Goal: Task Accomplishment & Management: Manage account settings

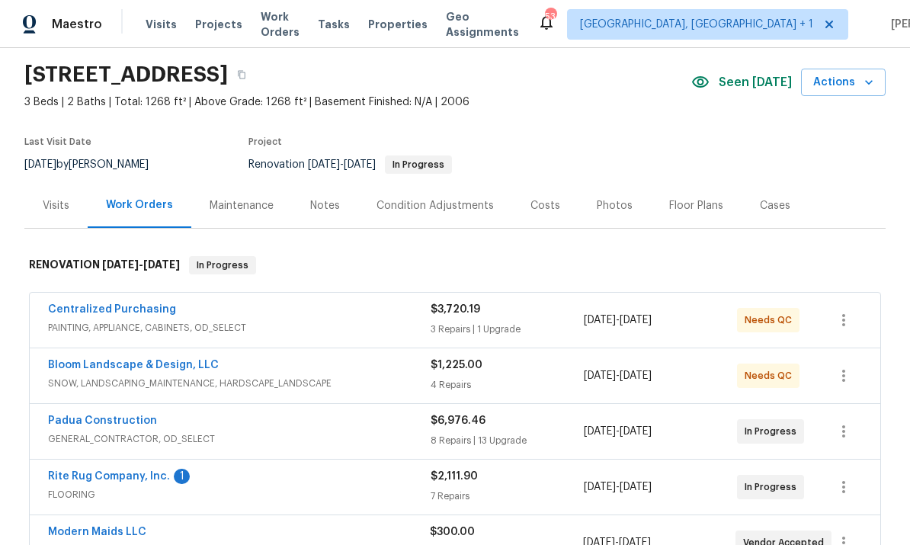
scroll to position [57, 0]
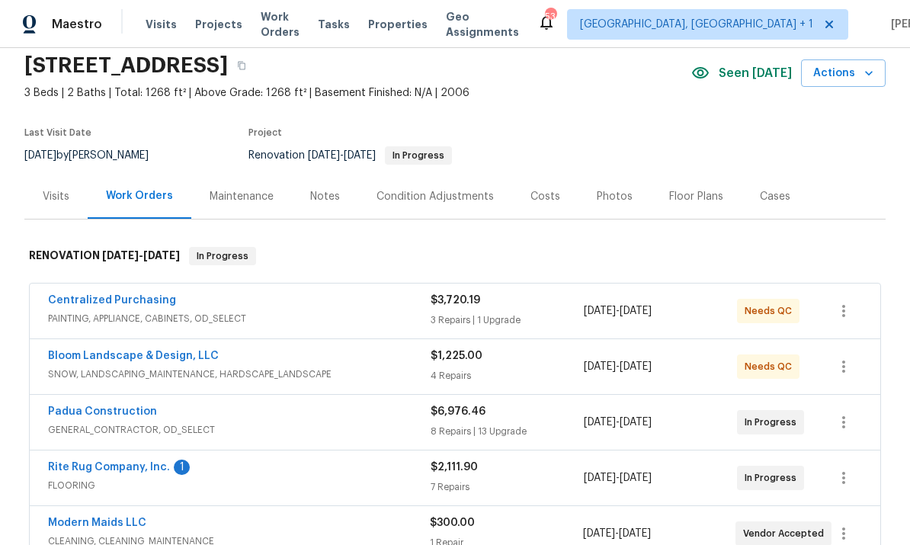
click at [128, 466] on link "Rite Rug Company, Inc." at bounding box center [109, 467] width 122 height 11
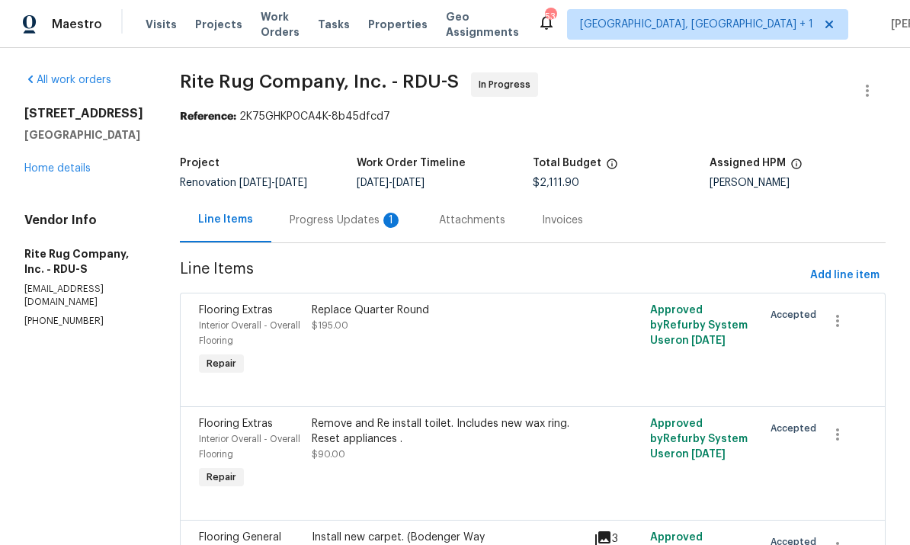
click at [341, 215] on div "Progress Updates 1" at bounding box center [346, 220] width 113 height 15
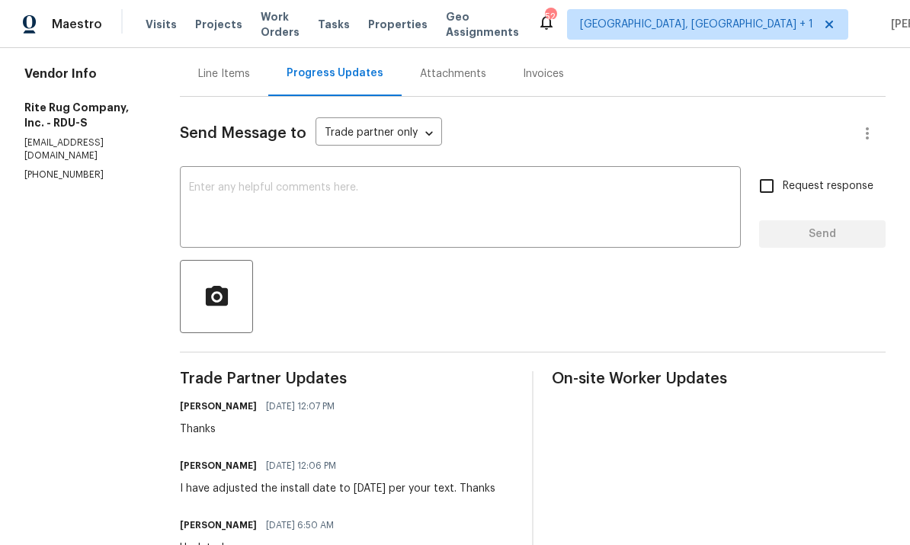
scroll to position [91, 0]
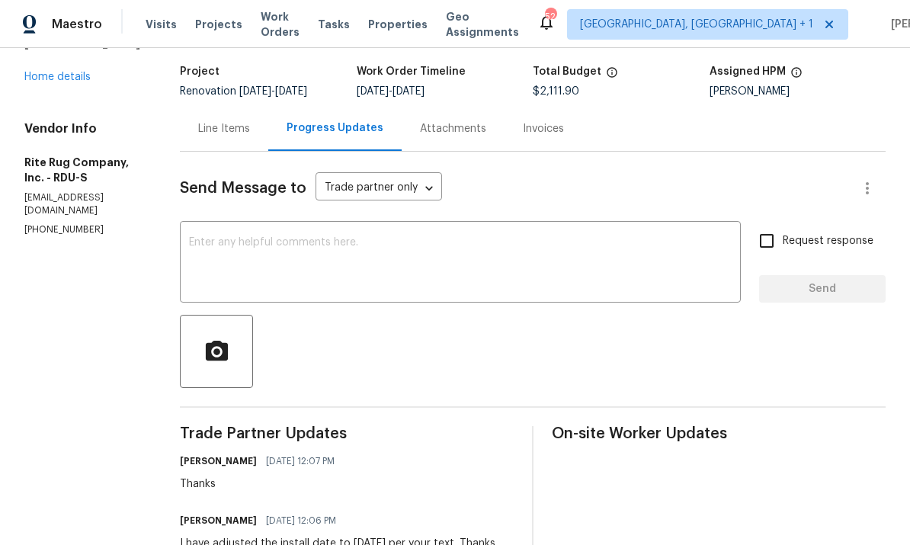
click at [65, 79] on link "Home details" at bounding box center [57, 77] width 66 height 11
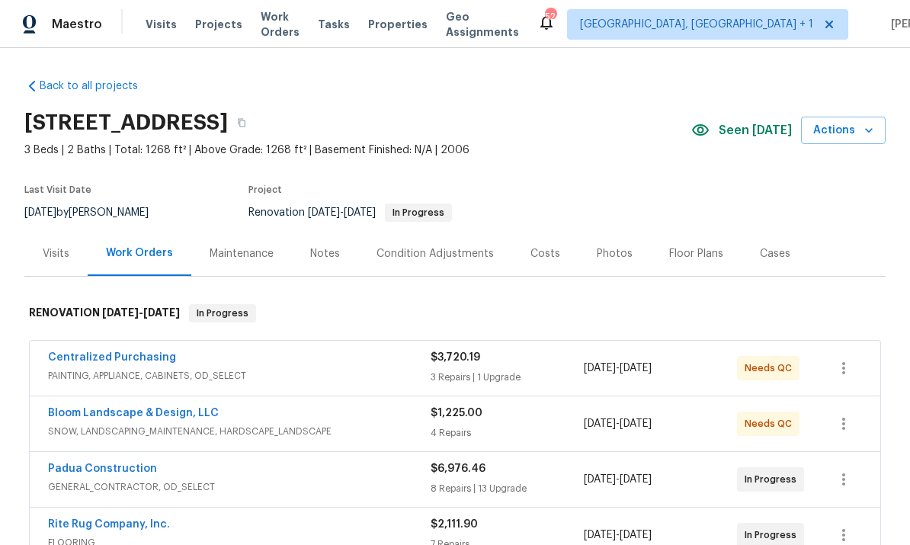
click at [130, 357] on link "Centralized Purchasing" at bounding box center [112, 357] width 128 height 11
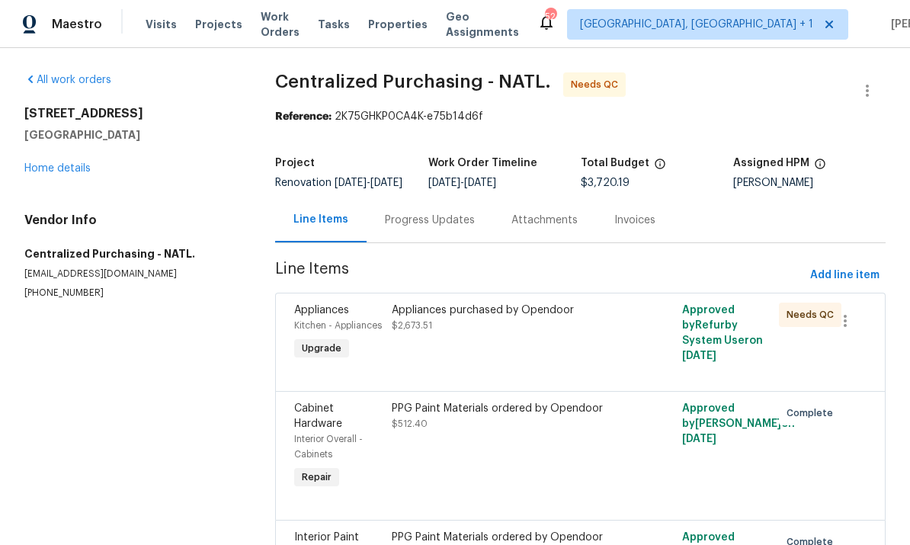
click at [468, 318] on div "Appliances purchased by Opendoor" at bounding box center [508, 310] width 233 height 15
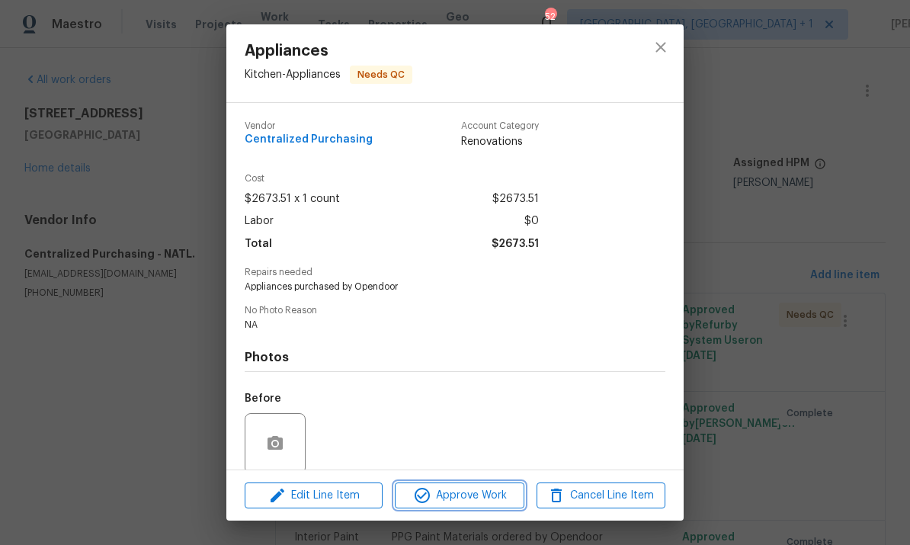
click at [451, 497] on span "Approve Work" at bounding box center [459, 495] width 120 height 19
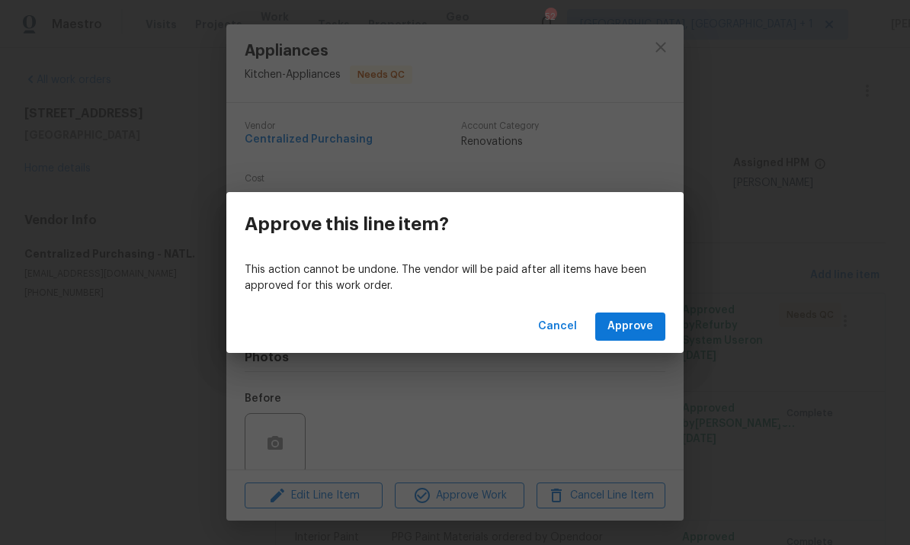
click at [631, 325] on span "Approve" at bounding box center [630, 326] width 46 height 19
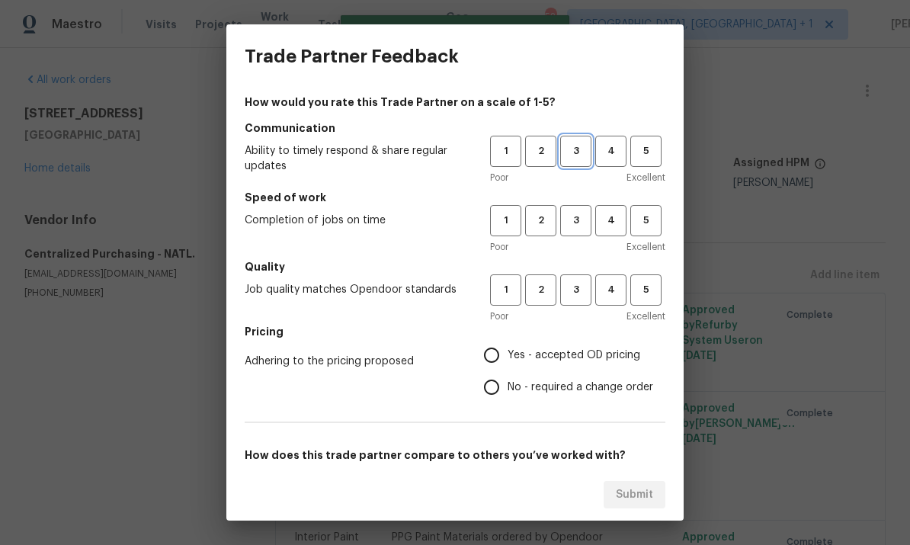
click at [575, 153] on span "3" at bounding box center [576, 152] width 28 height 18
click at [573, 220] on span "3" at bounding box center [576, 221] width 28 height 18
click at [579, 283] on span "3" at bounding box center [576, 290] width 28 height 18
click at [494, 355] on input "Yes - accepted OD pricing" at bounding box center [492, 355] width 32 height 32
radio input "true"
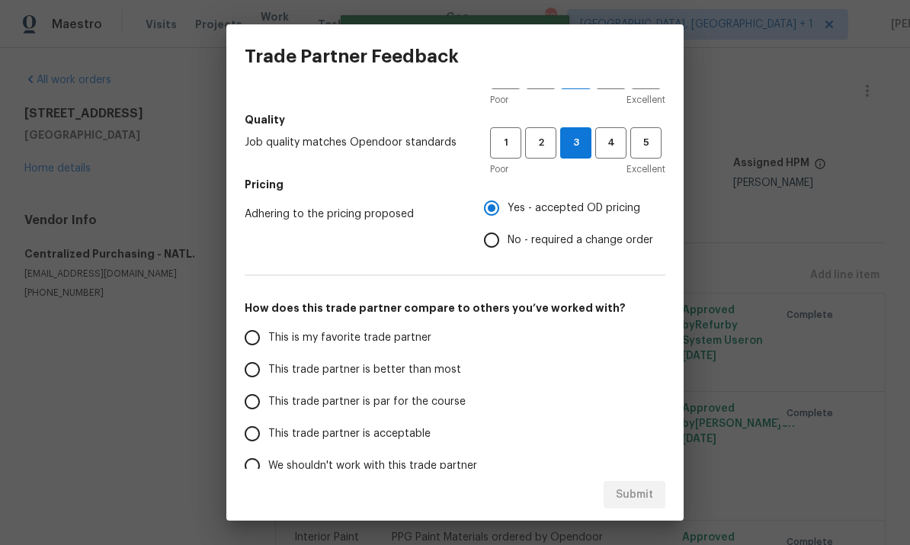
scroll to position [150, 0]
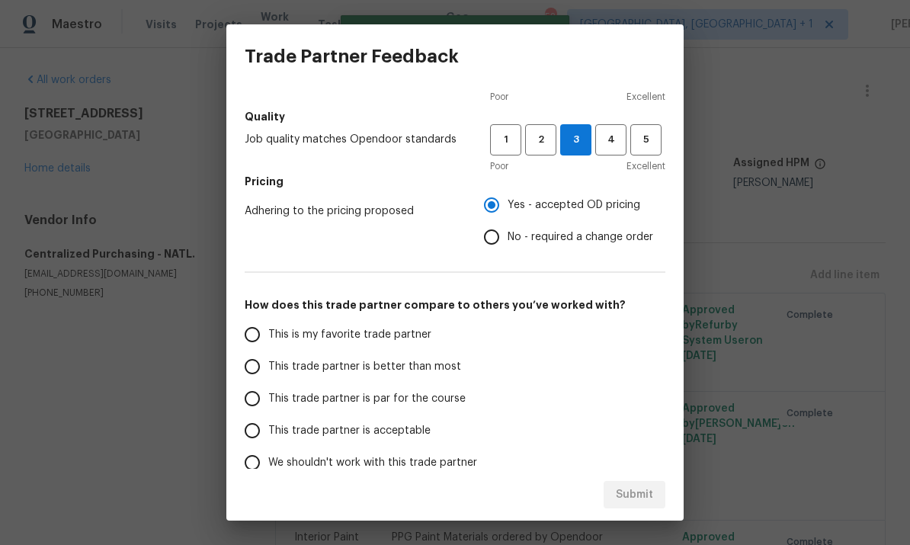
click at [264, 408] on input "This trade partner is par for the course" at bounding box center [252, 399] width 32 height 32
click at [638, 498] on span "Submit" at bounding box center [634, 495] width 37 height 19
radio input "true"
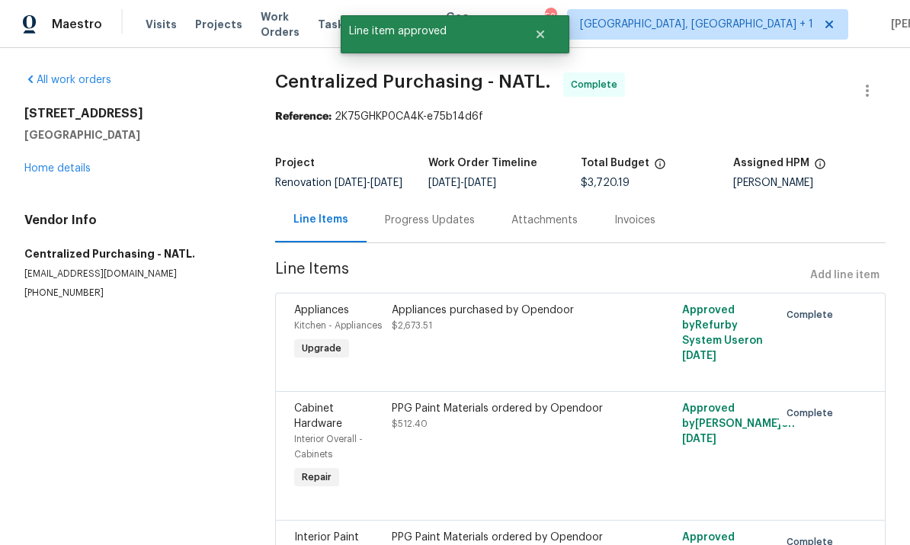
radio input "false"
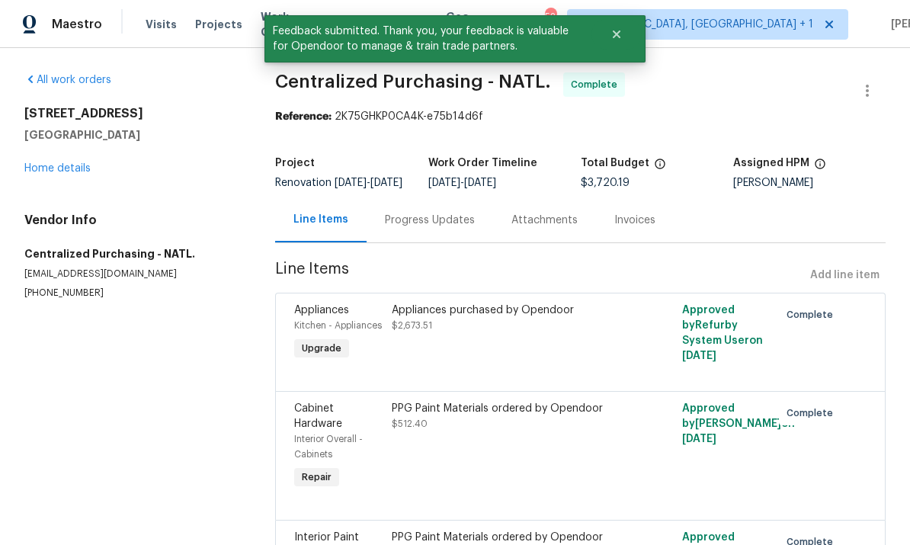
click at [80, 171] on link "Home details" at bounding box center [57, 168] width 66 height 11
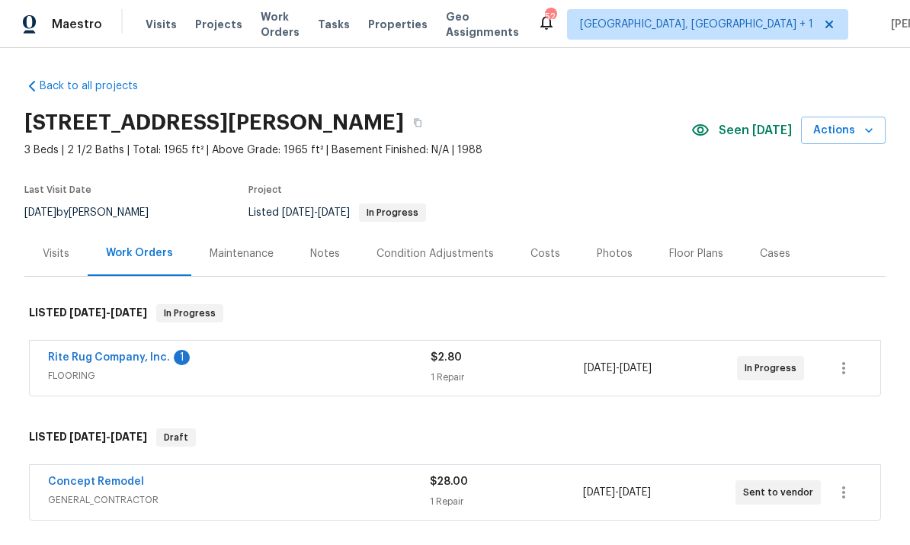
click at [139, 356] on link "Rite Rug Company, Inc." at bounding box center [109, 357] width 122 height 11
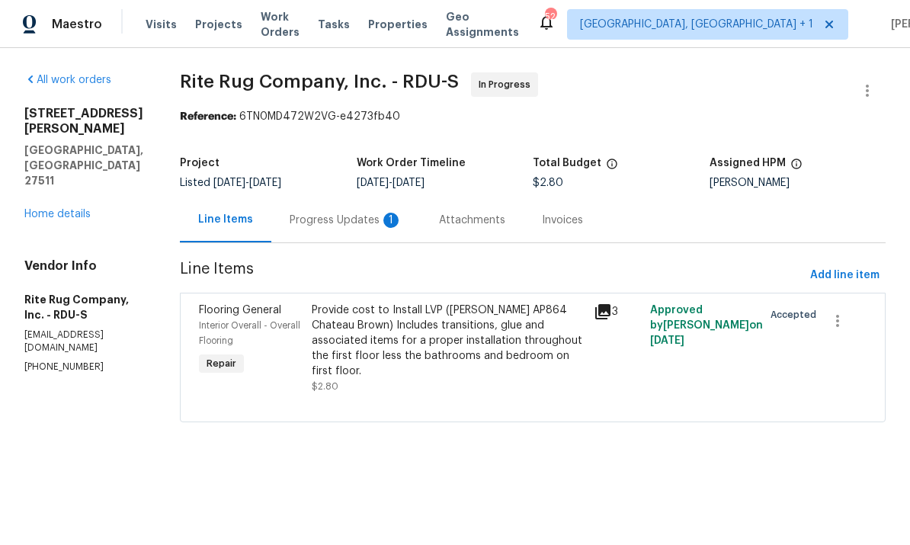
click at [336, 229] on div "Progress Updates 1" at bounding box center [345, 219] width 149 height 45
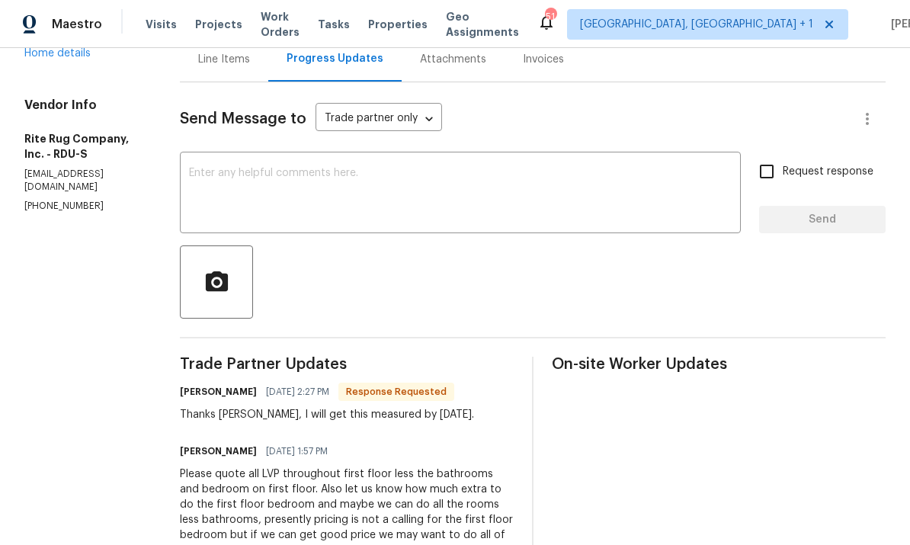
click at [313, 188] on textarea at bounding box center [460, 194] width 543 height 53
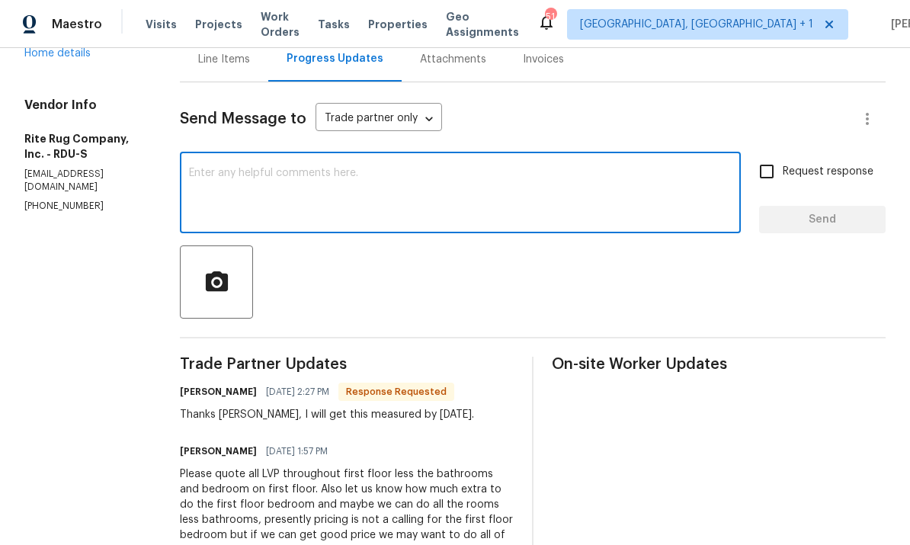
scroll to position [160, 0]
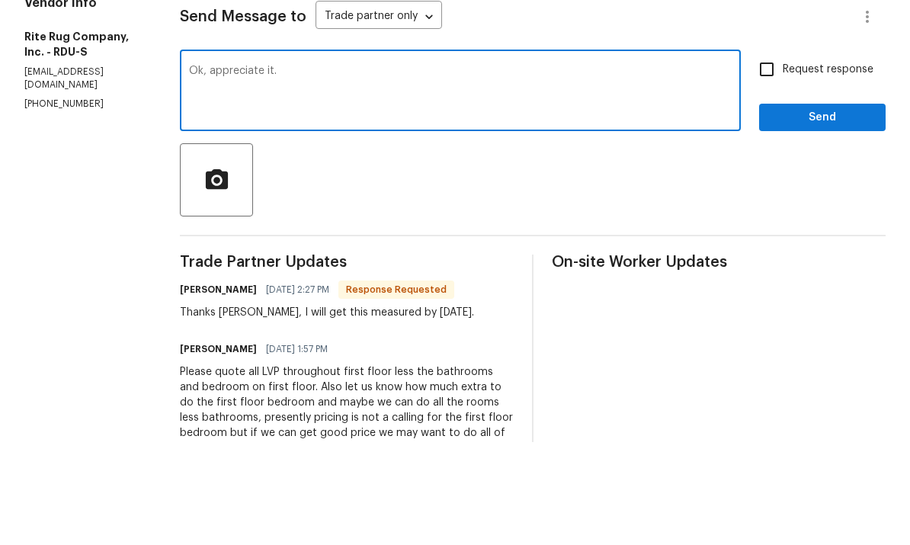
type textarea "Ok, appreciate it."
click at [768, 156] on input "Request response" at bounding box center [767, 172] width 32 height 32
checkbox input "true"
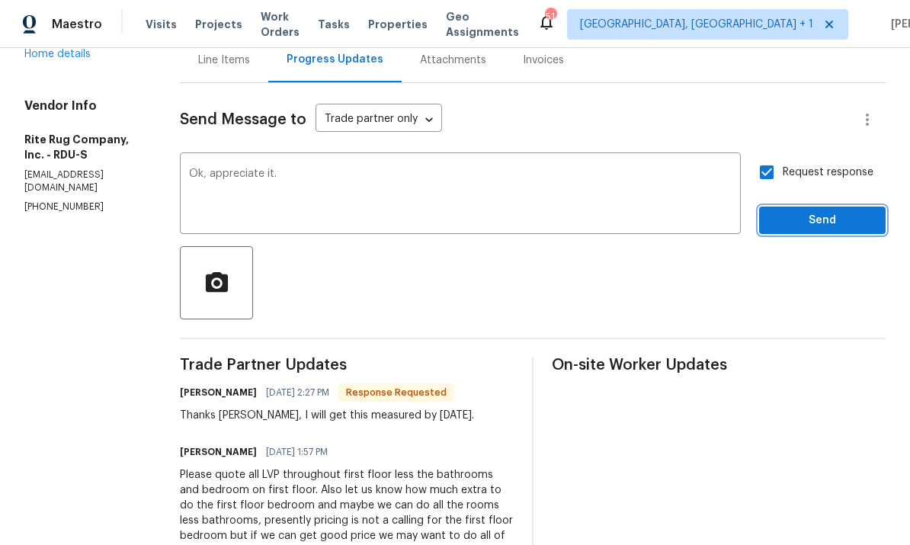
click at [832, 207] on button "Send" at bounding box center [822, 221] width 127 height 28
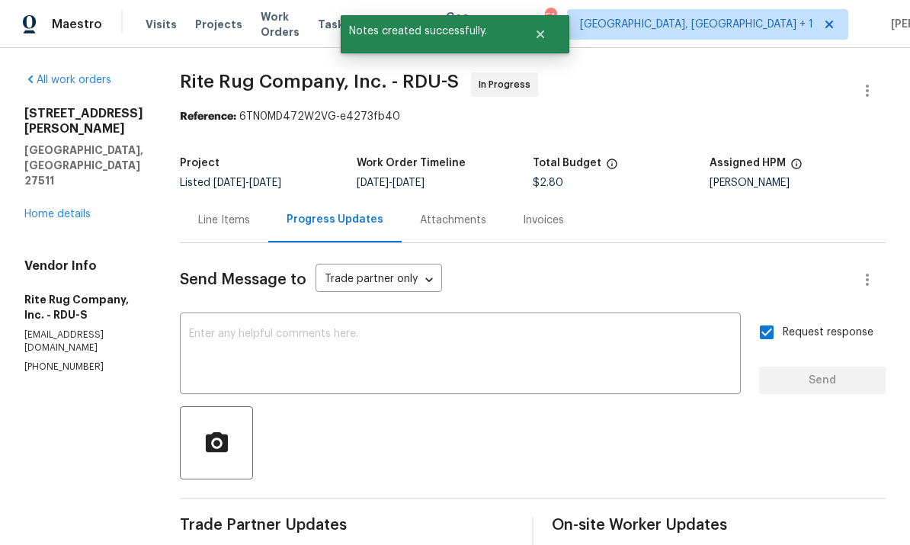
click at [82, 209] on link "Home details" at bounding box center [57, 214] width 66 height 11
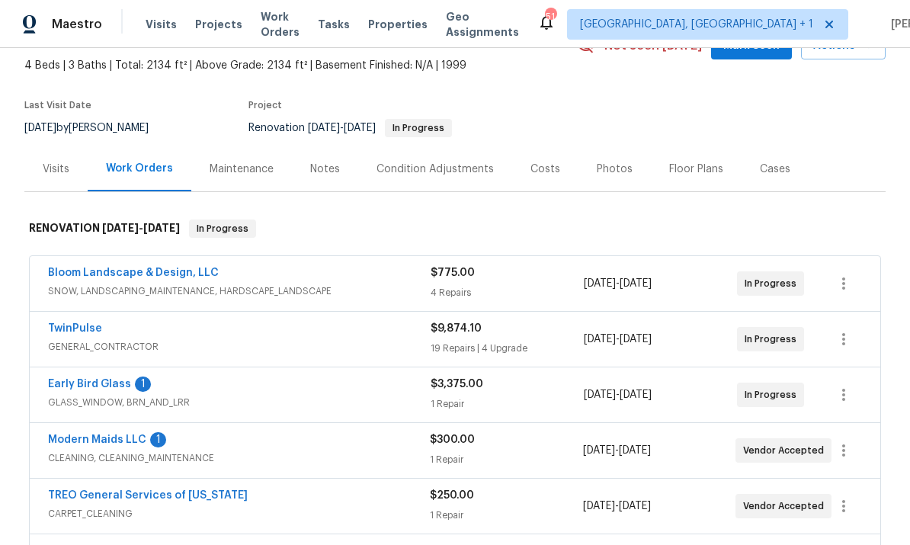
scroll to position [124, 0]
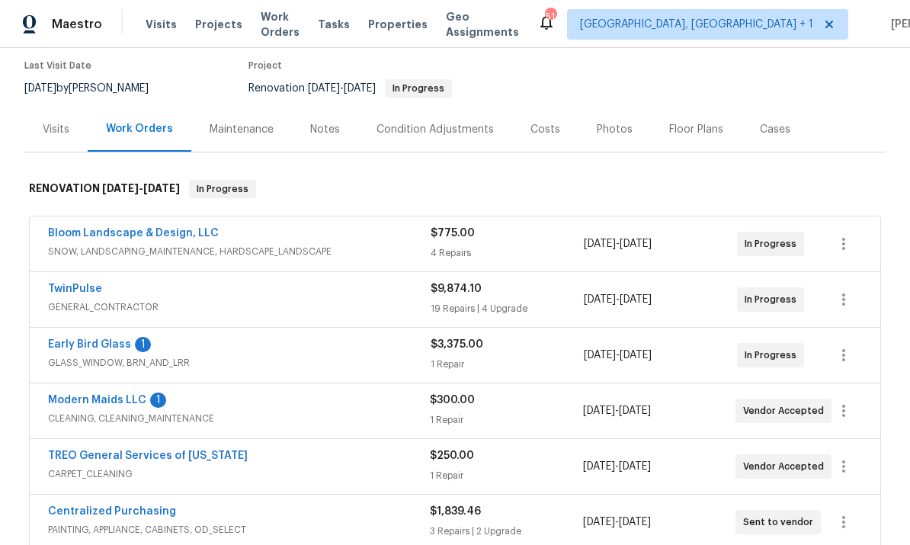
click at [102, 348] on link "Early Bird Glass" at bounding box center [89, 344] width 83 height 11
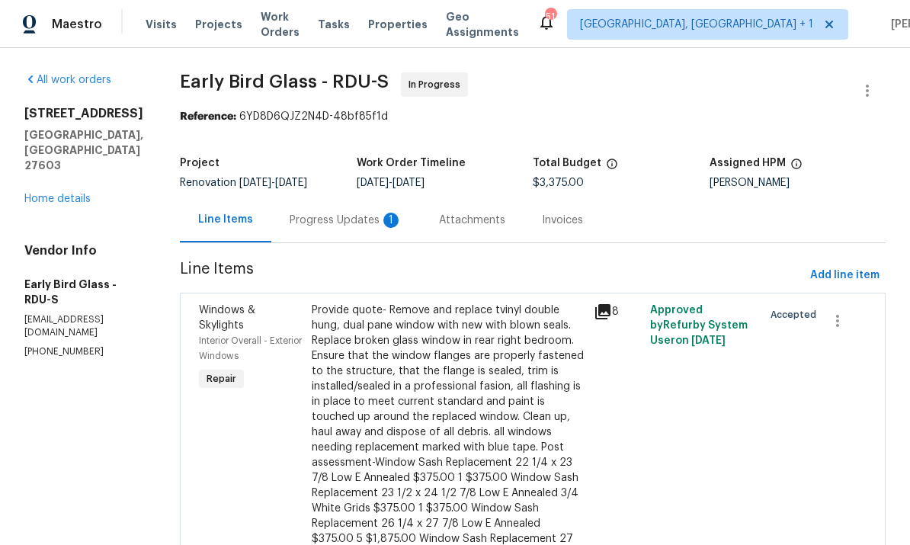
click at [327, 218] on div "Progress Updates 1" at bounding box center [346, 220] width 113 height 15
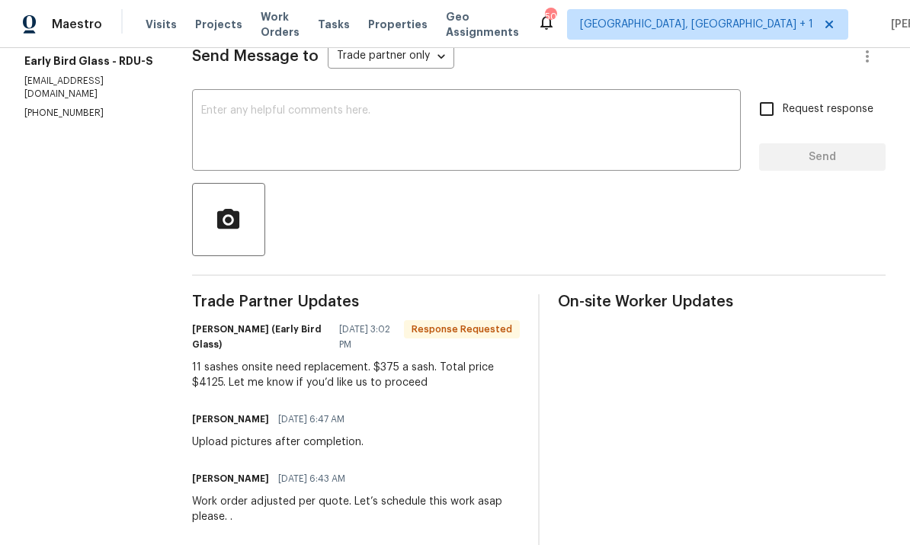
scroll to position [224, 0]
click at [295, 127] on textarea at bounding box center [466, 130] width 530 height 53
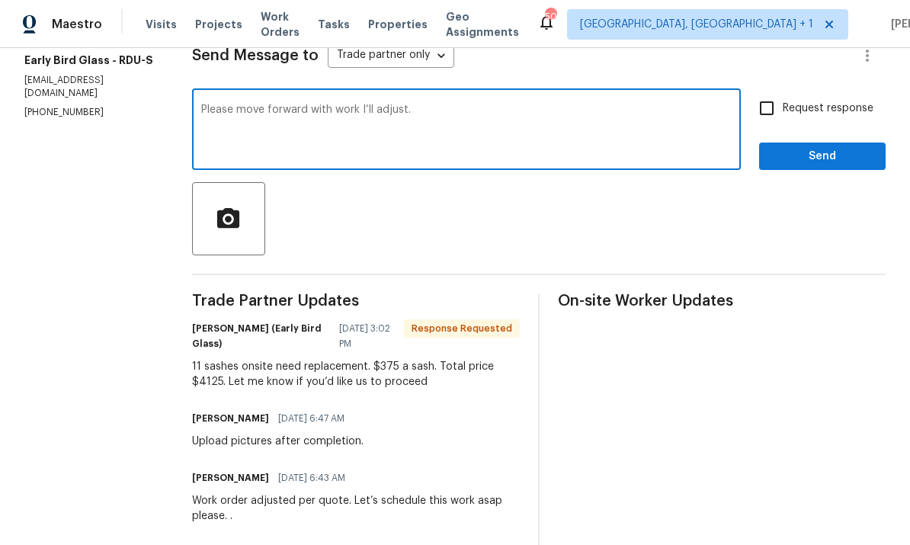
type textarea "Please move forward with work I’ll adjust."
click at [782, 108] on input "Request response" at bounding box center [767, 108] width 32 height 32
checkbox input "true"
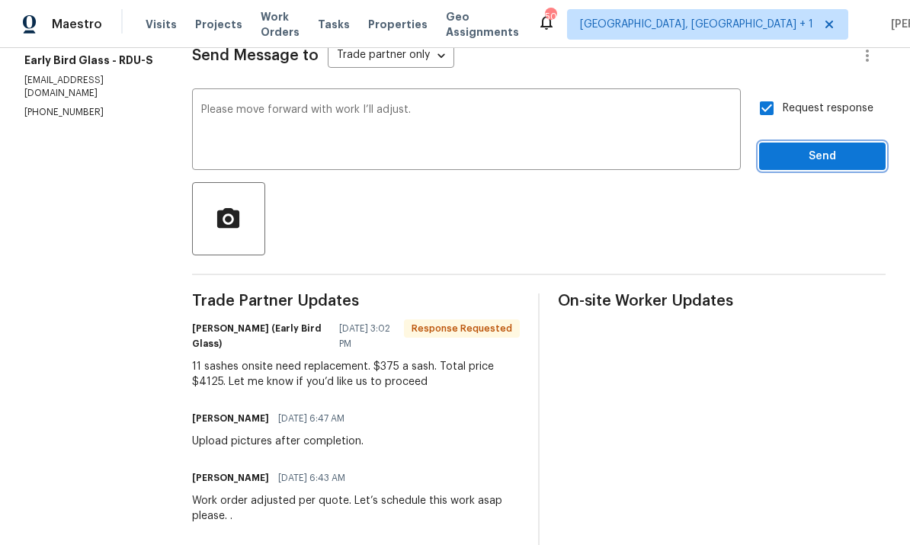
click at [857, 169] on button "Send" at bounding box center [822, 157] width 127 height 28
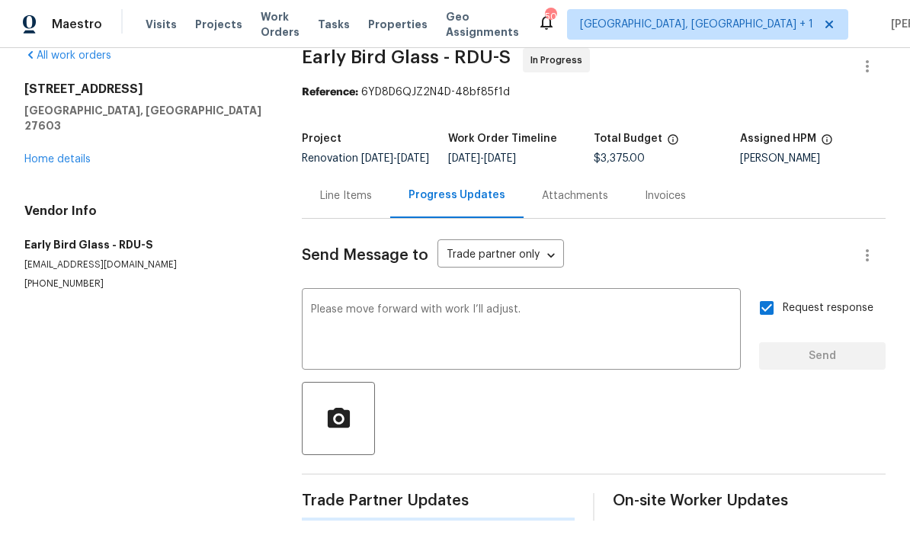
scroll to position [0, 0]
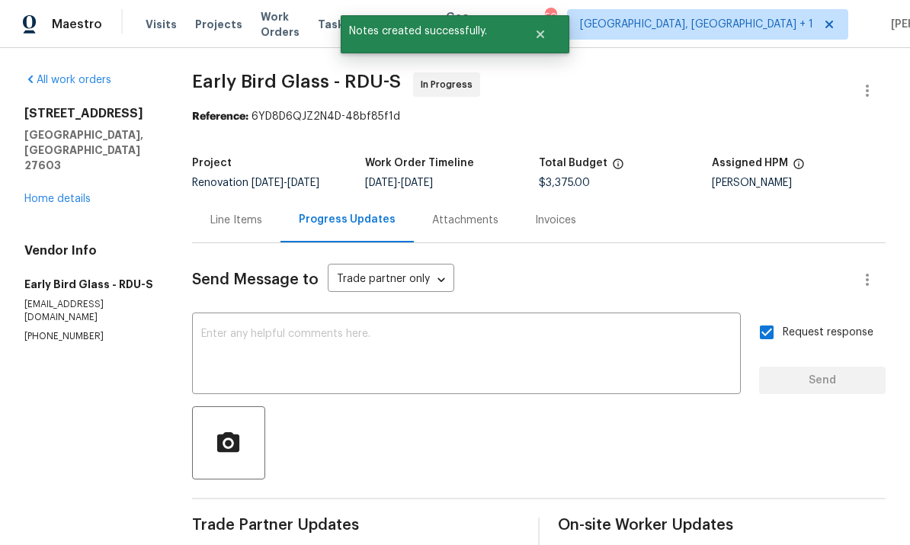
click at [86, 194] on link "Home details" at bounding box center [57, 199] width 66 height 11
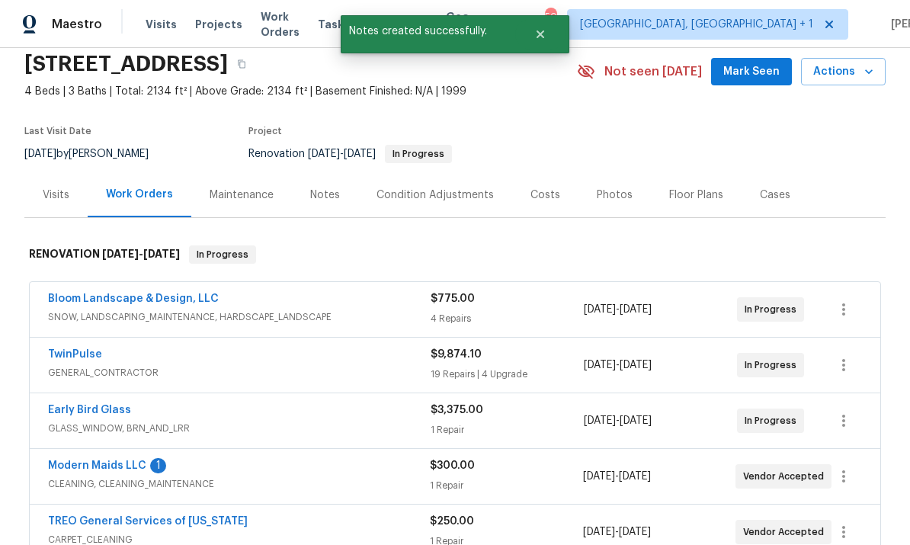
scroll to position [58, 0]
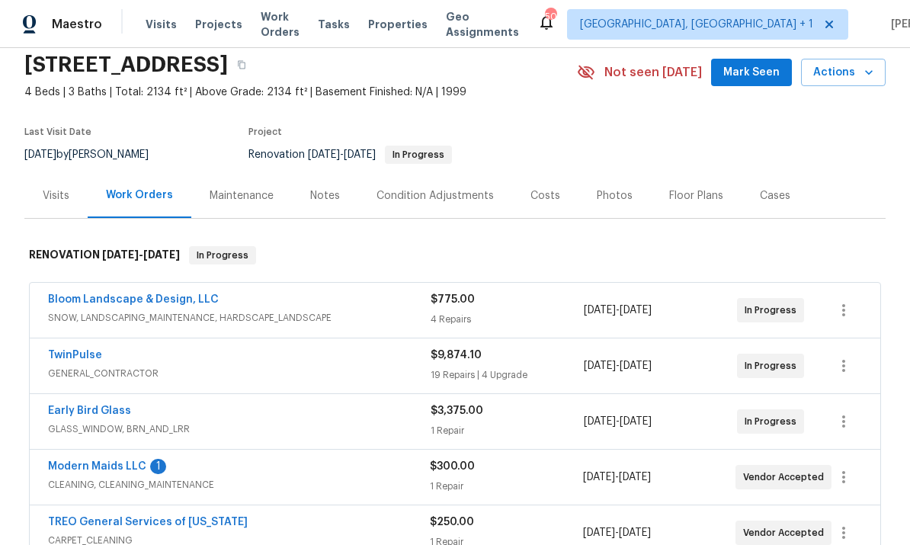
click at [106, 413] on link "Early Bird Glass" at bounding box center [89, 410] width 83 height 11
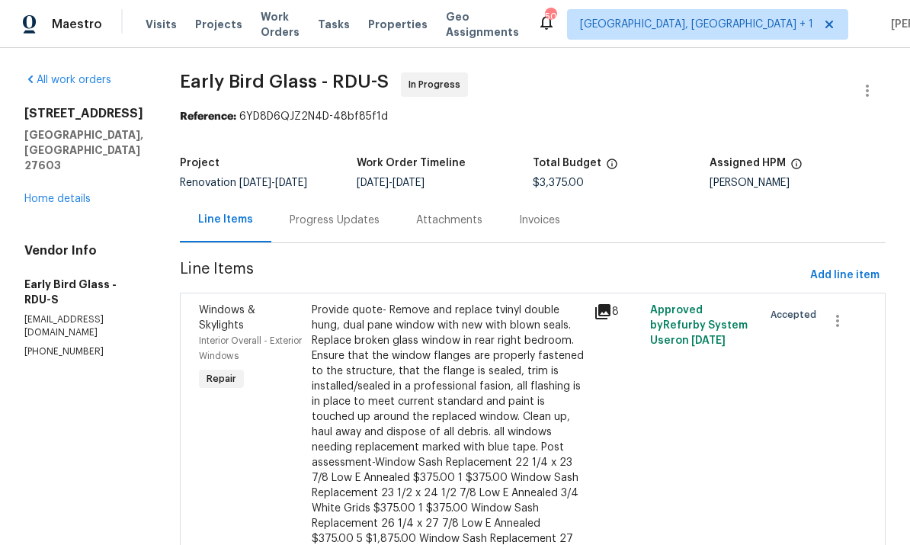
click at [335, 221] on div "Progress Updates" at bounding box center [335, 220] width 90 height 15
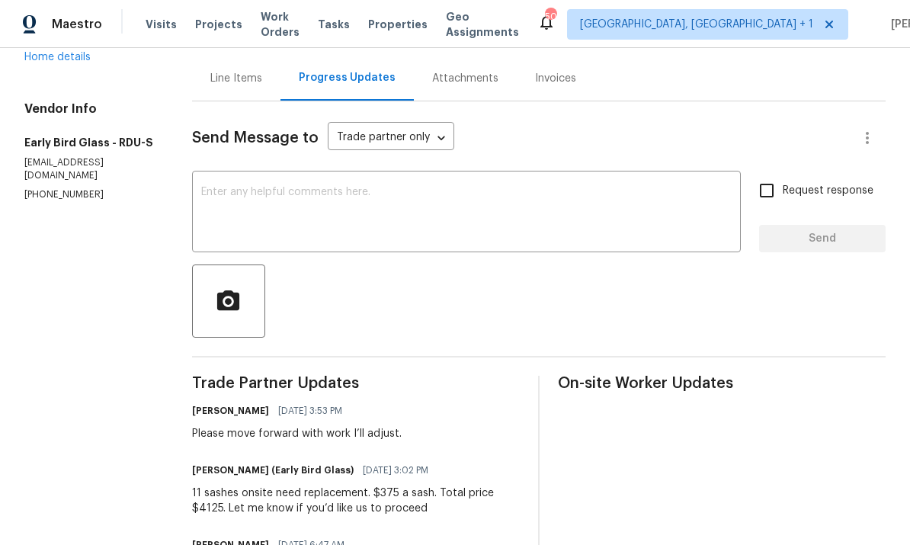
scroll to position [124, 0]
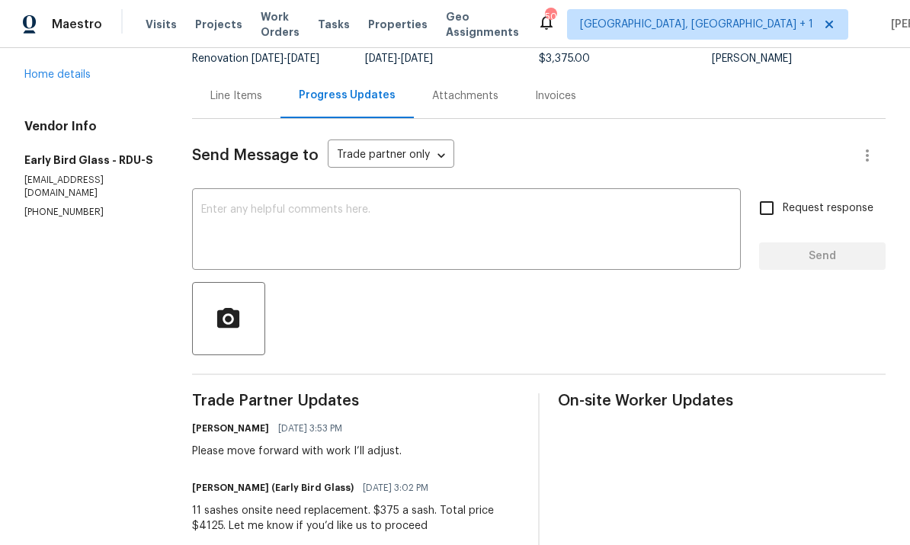
click at [246, 103] on div "Line Items" at bounding box center [236, 95] width 52 height 15
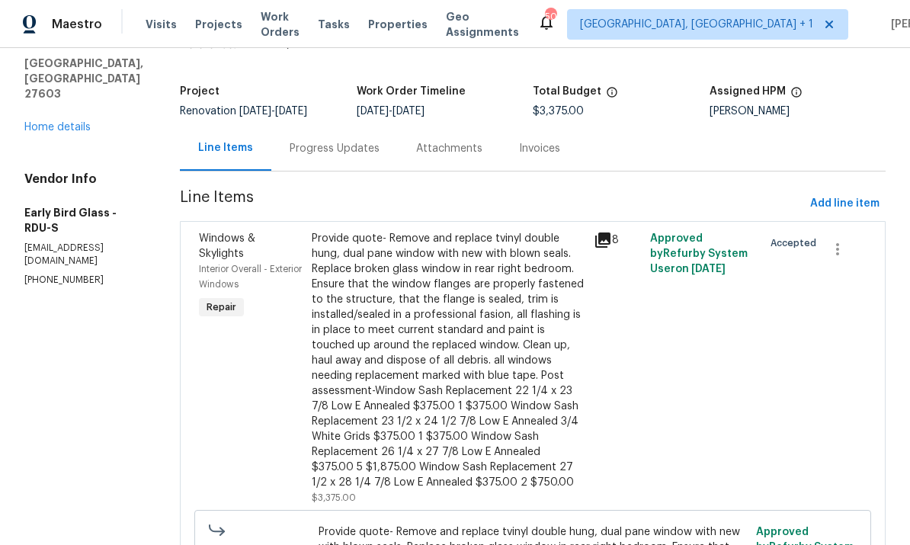
scroll to position [70, 0]
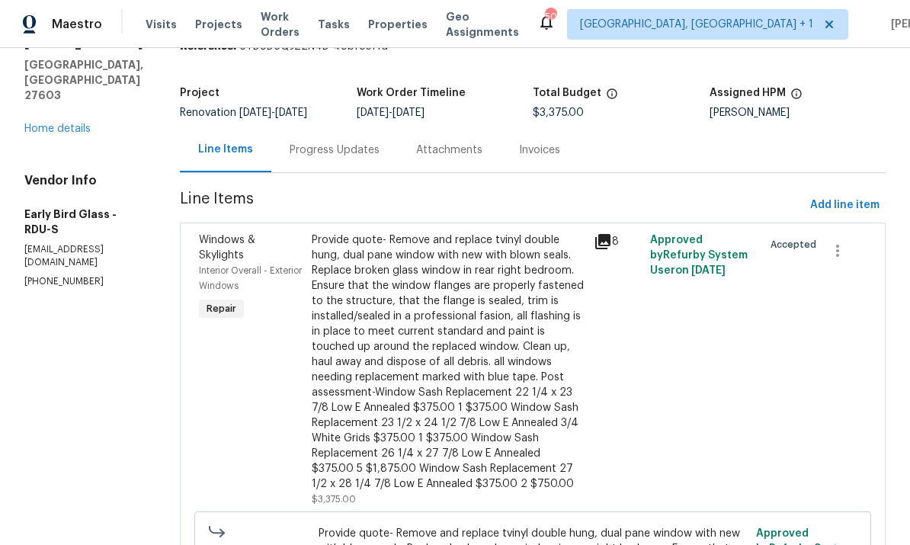
click at [326, 149] on div "Progress Updates" at bounding box center [335, 150] width 90 height 15
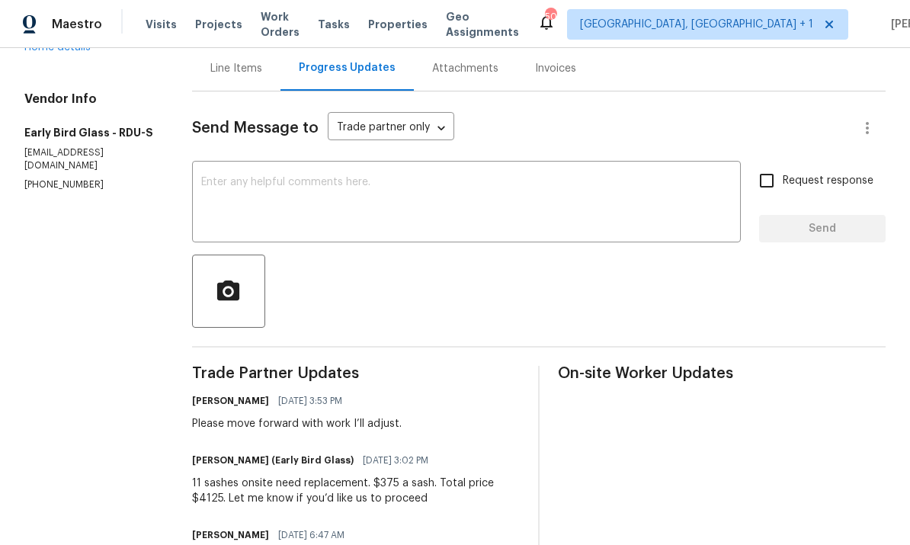
scroll to position [153, 0]
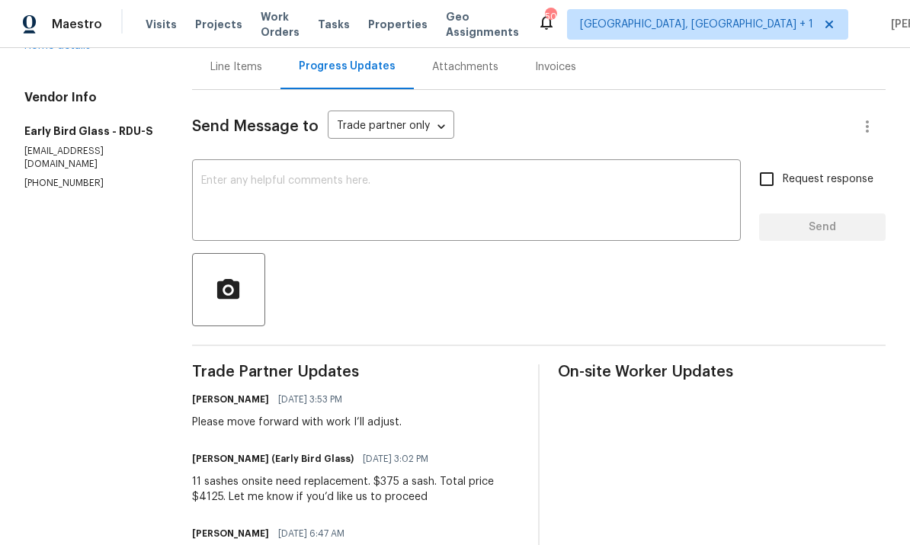
click at [240, 65] on div "Line Items" at bounding box center [236, 66] width 52 height 15
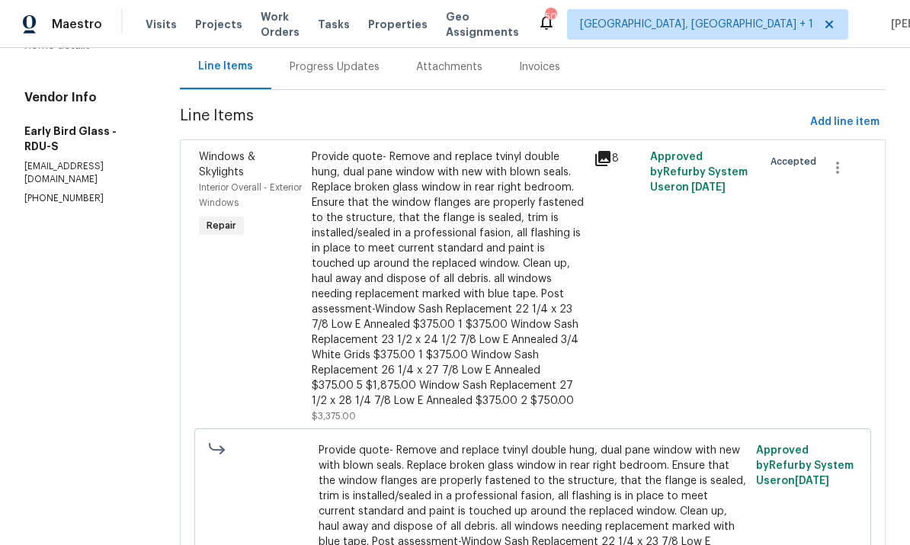
click at [458, 344] on div "Provide quote- Remove and replace tvinyl double hung, dual pane window with new…" at bounding box center [448, 278] width 273 height 259
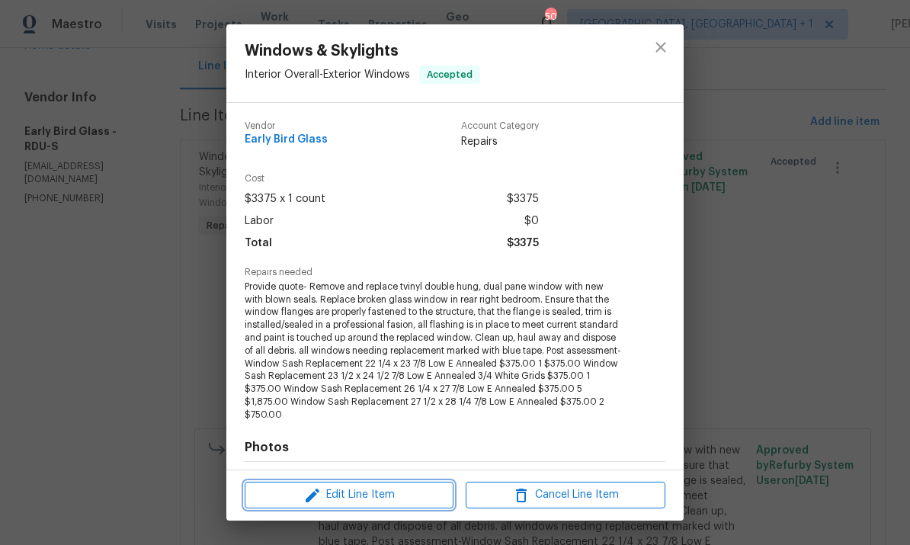
click at [397, 504] on span "Edit Line Item" at bounding box center [349, 495] width 200 height 19
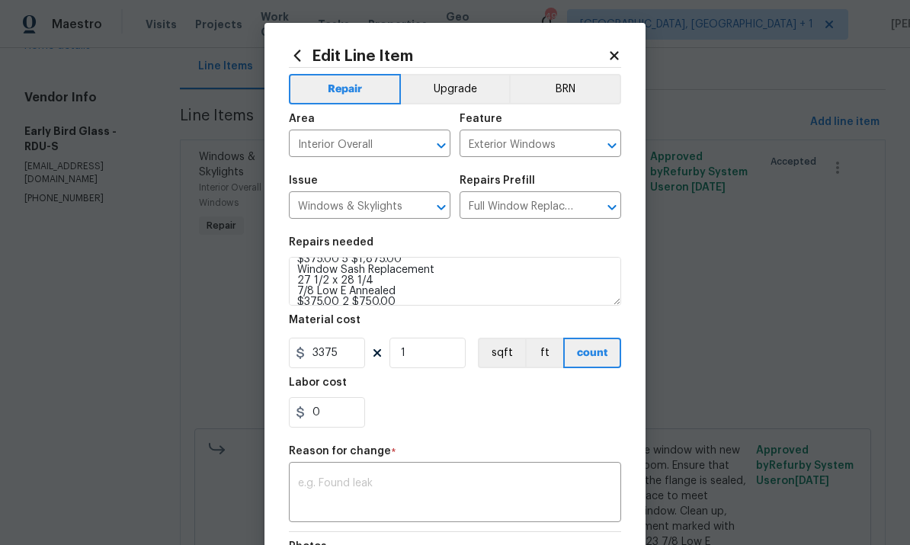
click at [427, 293] on textarea "Provide quote- Remove and replace tvinyl double hung, dual pane window with new…" at bounding box center [455, 281] width 332 height 49
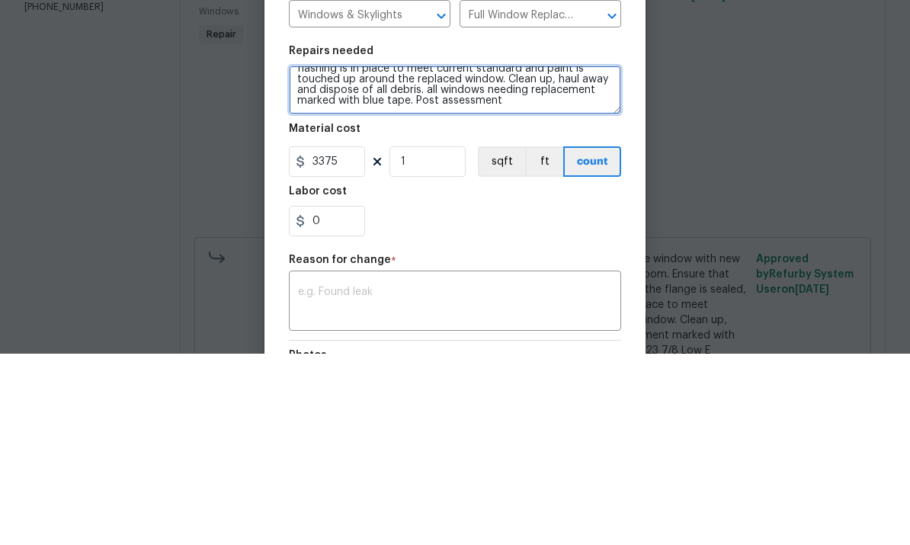
scroll to position [64, 0]
type textarea "Provide quote- Remove and replace tvinyl double hung, dual pane window with new…"
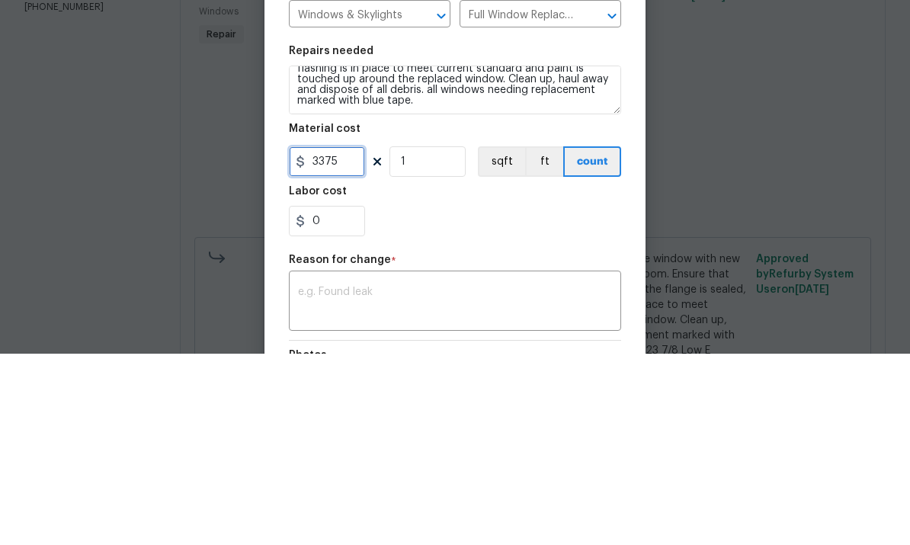
click at [353, 338] on input "3375" at bounding box center [327, 353] width 76 height 30
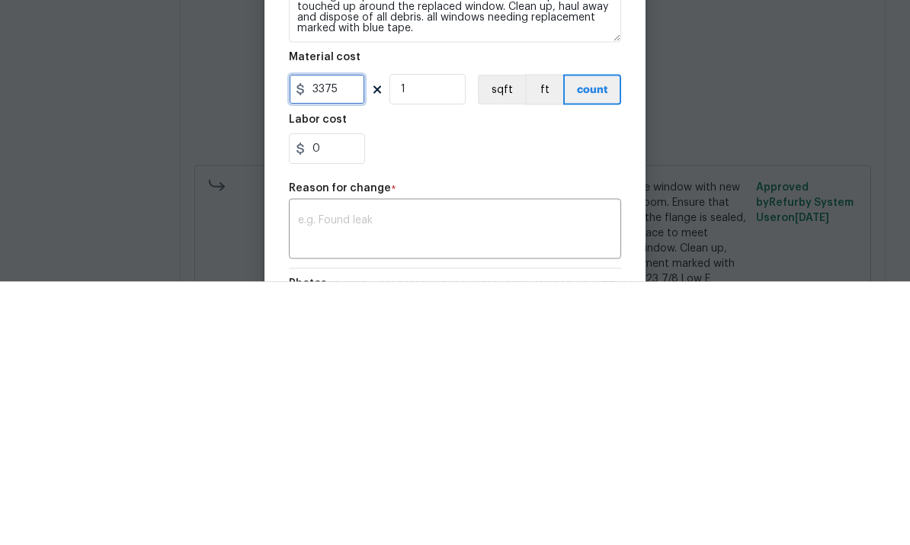
click at [362, 338] on input "3375" at bounding box center [327, 353] width 76 height 30
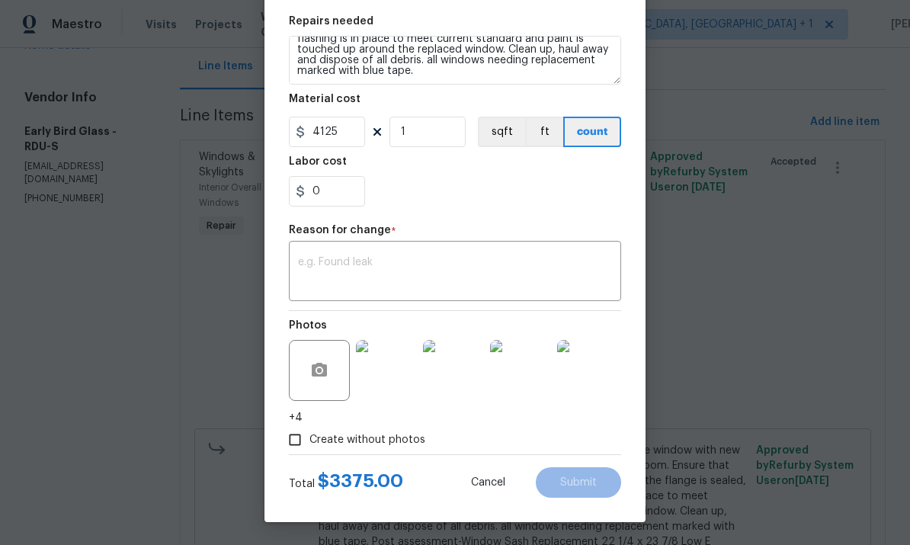
scroll to position [224, 0]
type input "4125"
click at [377, 280] on textarea at bounding box center [455, 273] width 314 height 32
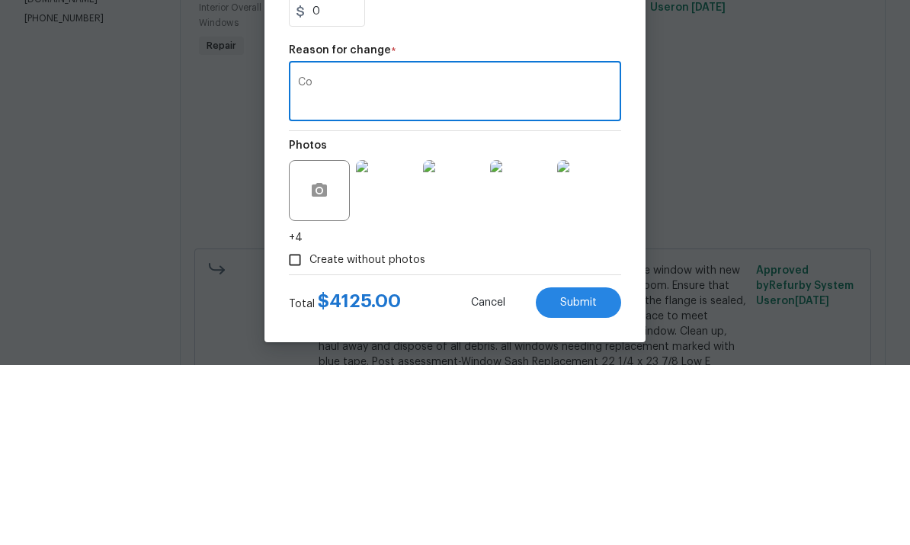
type textarea "C"
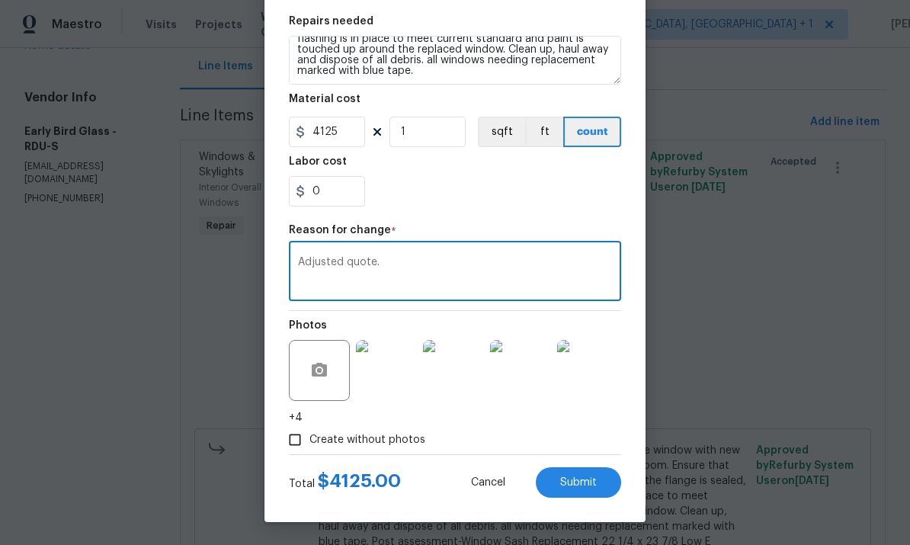
type textarea "Adjusted quote."
click at [598, 481] on button "Submit" at bounding box center [578, 482] width 85 height 30
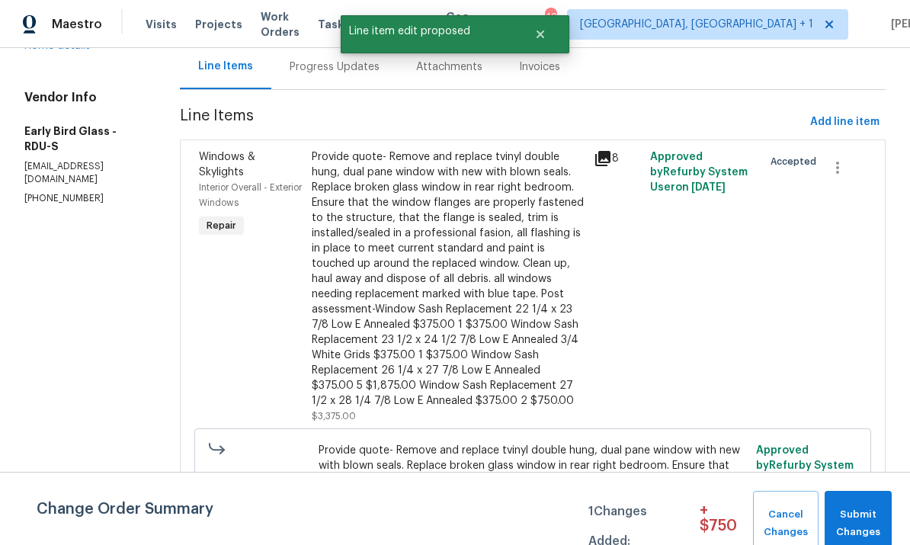
scroll to position [0, 0]
click at [858, 531] on span "Submit Changes" at bounding box center [858, 523] width 52 height 35
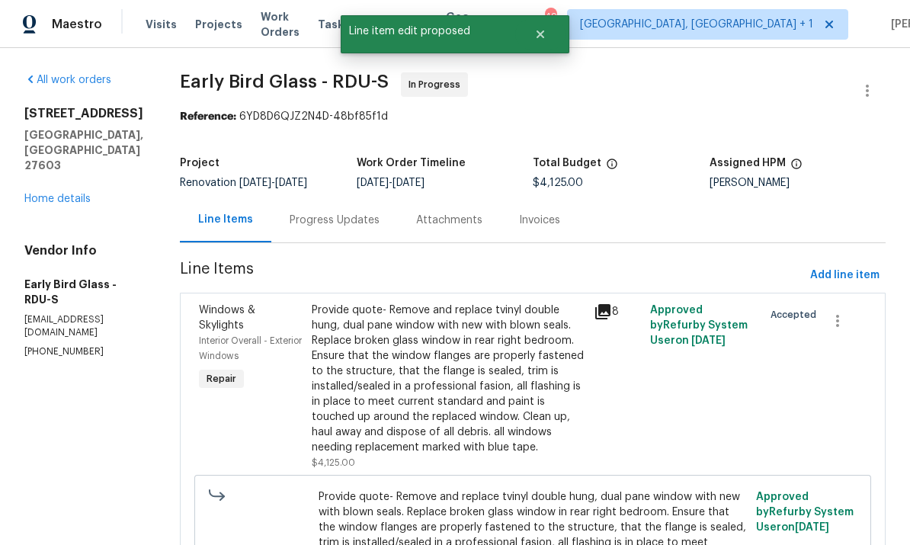
click at [68, 194] on link "Home details" at bounding box center [57, 199] width 66 height 11
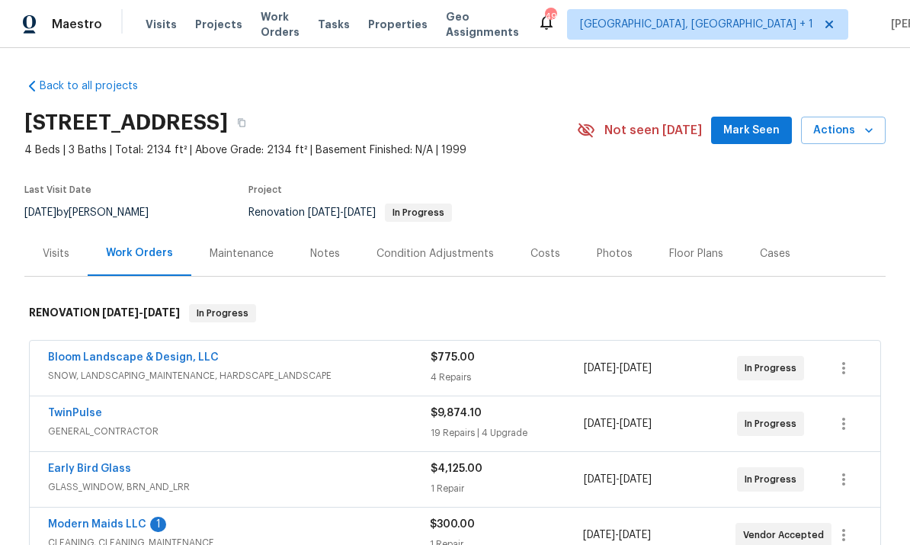
click at [317, 246] on div "Notes" at bounding box center [325, 253] width 30 height 15
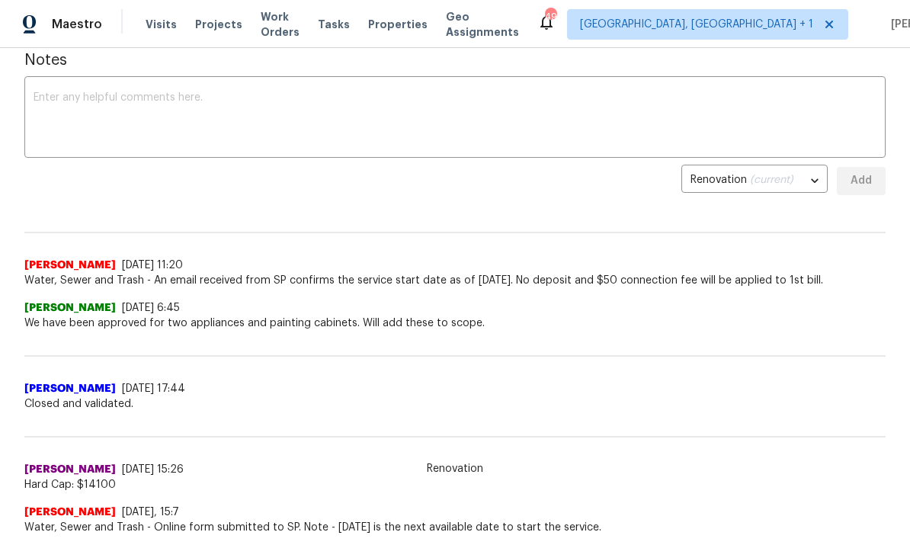
scroll to position [227, 0]
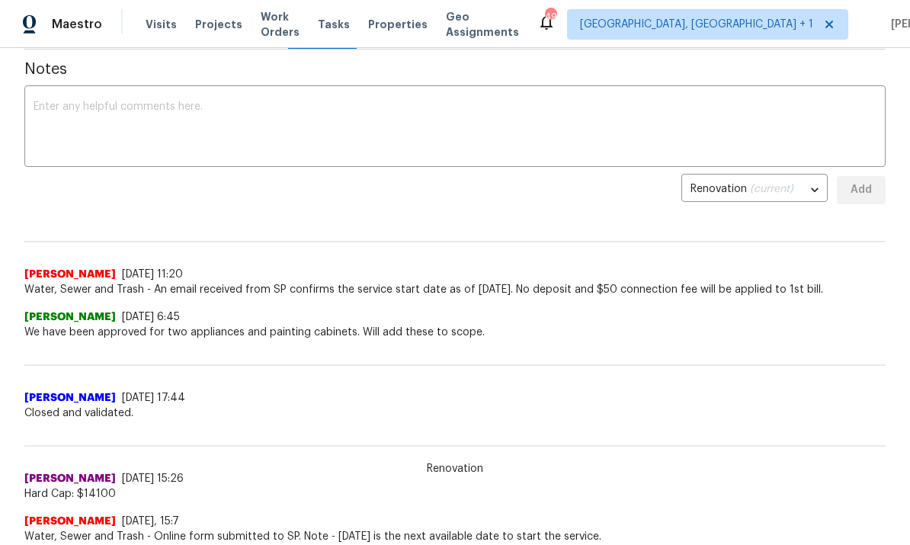
click at [113, 129] on textarea at bounding box center [455, 127] width 843 height 53
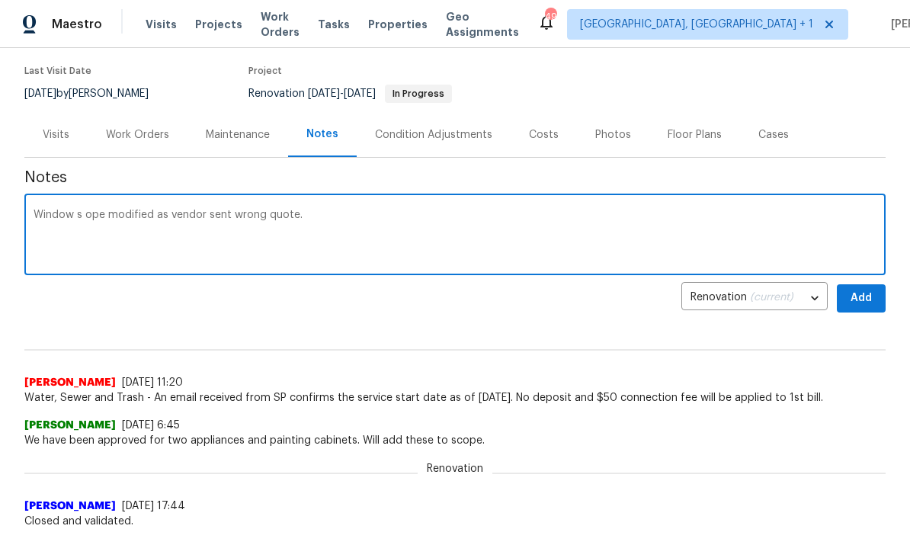
scroll to position [120, 0]
click at [111, 214] on textarea "Window s ope modified as vendor sent wrong quote." at bounding box center [455, 235] width 843 height 53
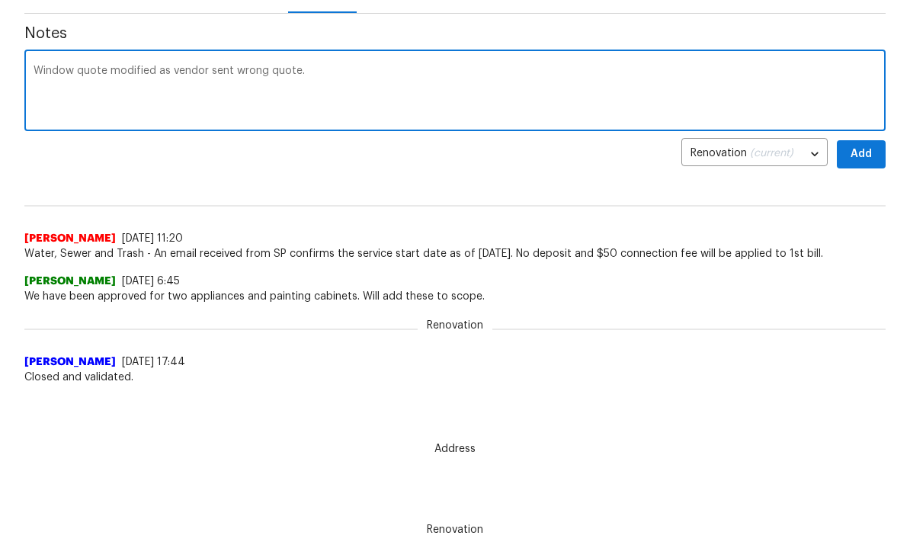
type textarea "Window quote modified as vendor sent wrong quote."
click at [870, 155] on span "Add" at bounding box center [861, 155] width 24 height 19
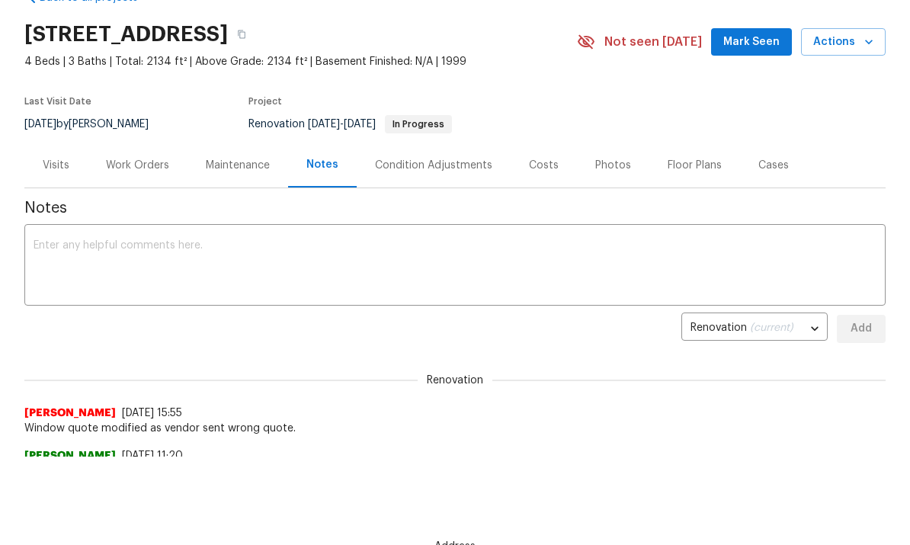
scroll to position [72, 0]
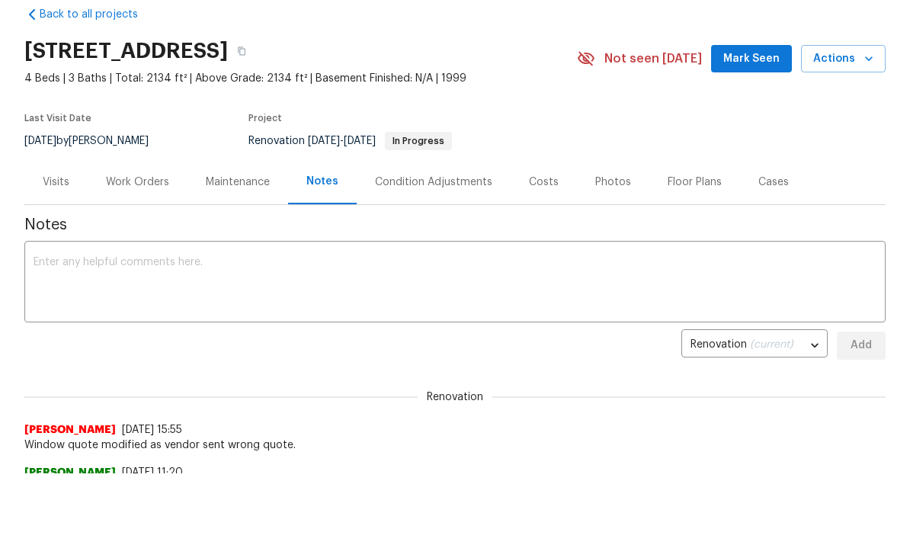
click at [765, 52] on span "Mark Seen" at bounding box center [751, 59] width 56 height 19
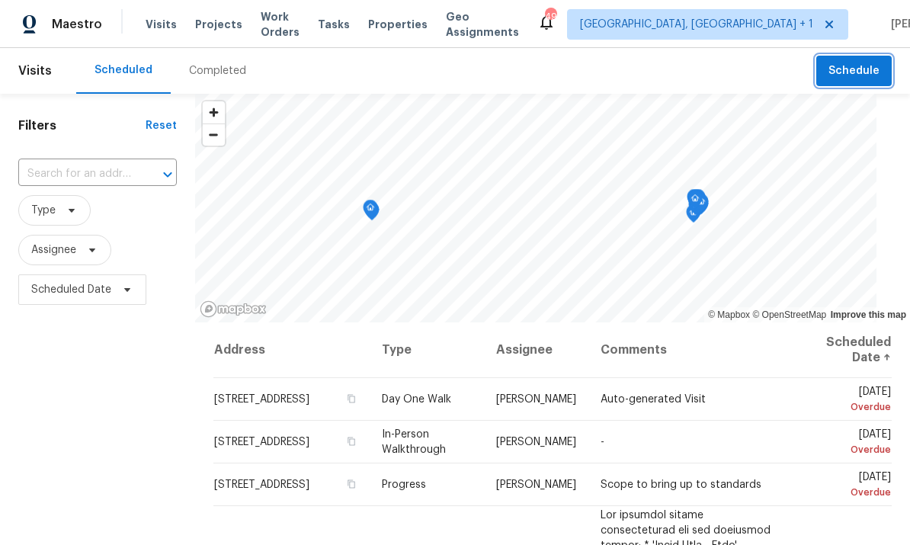
click at [870, 66] on span "Schedule" at bounding box center [853, 71] width 51 height 19
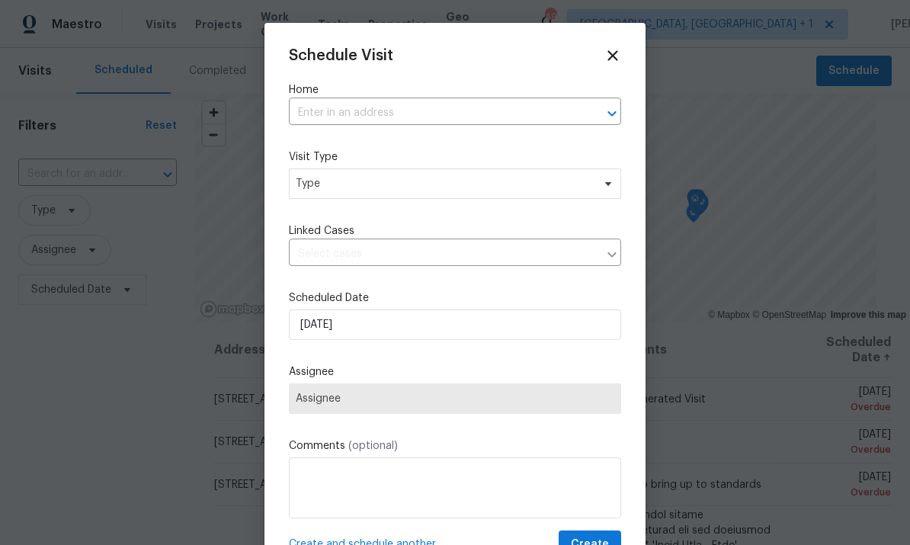
click at [334, 115] on input "text" at bounding box center [434, 113] width 290 height 24
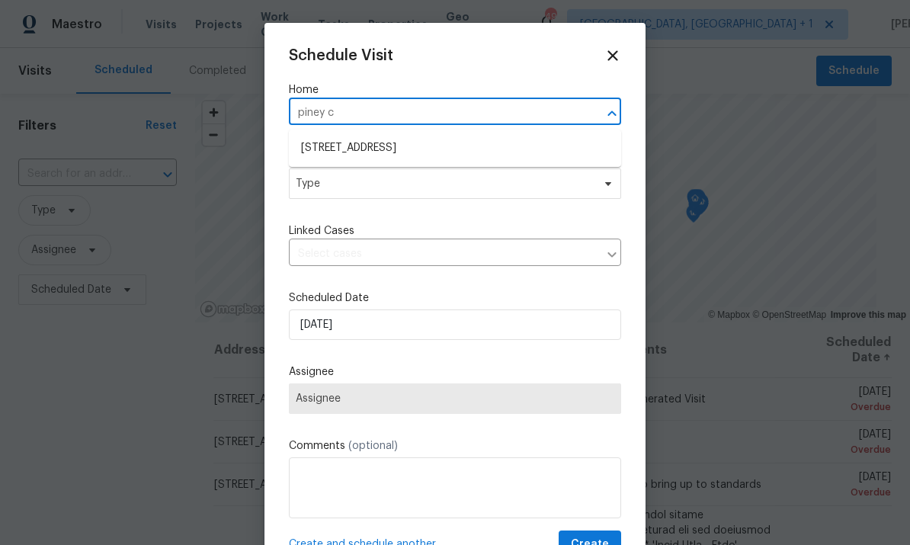
type input "piney ct"
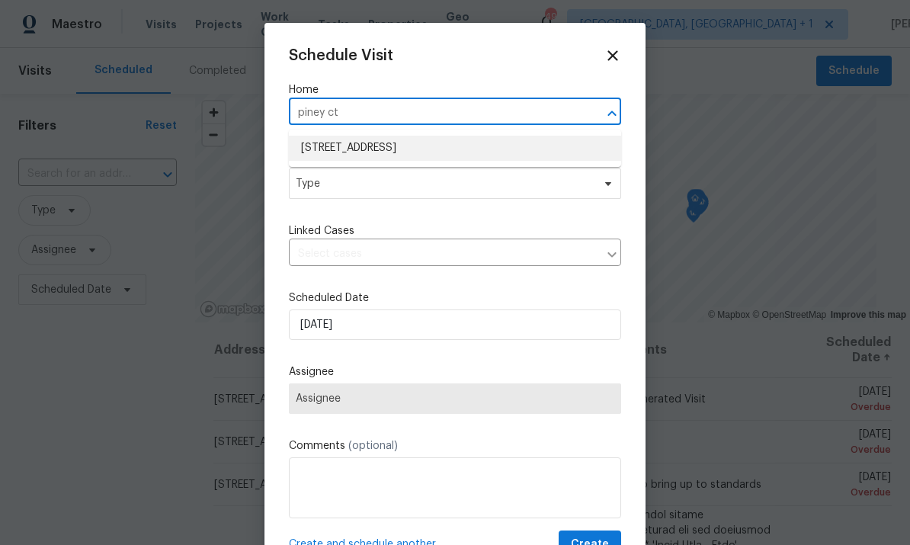
click at [430, 149] on li "[STREET_ADDRESS]" at bounding box center [455, 148] width 332 height 25
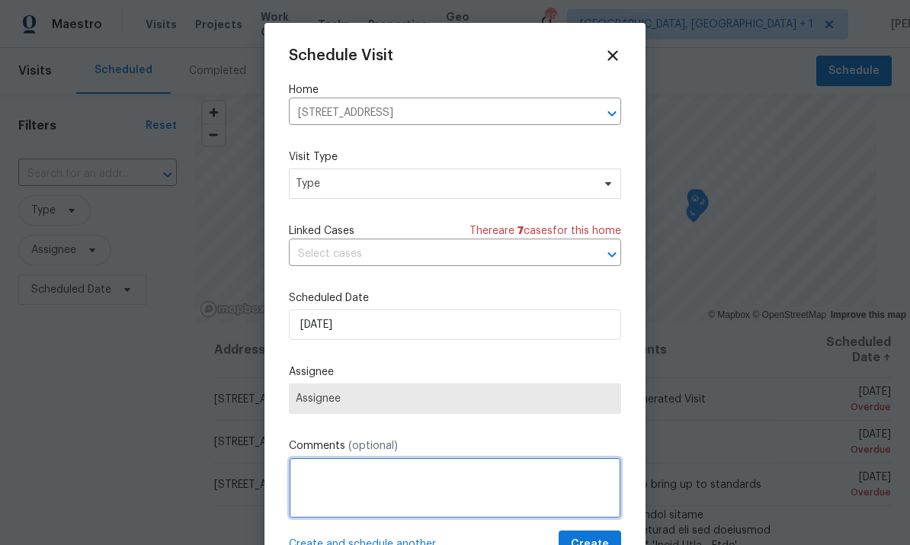
click at [393, 489] on textarea at bounding box center [455, 487] width 332 height 61
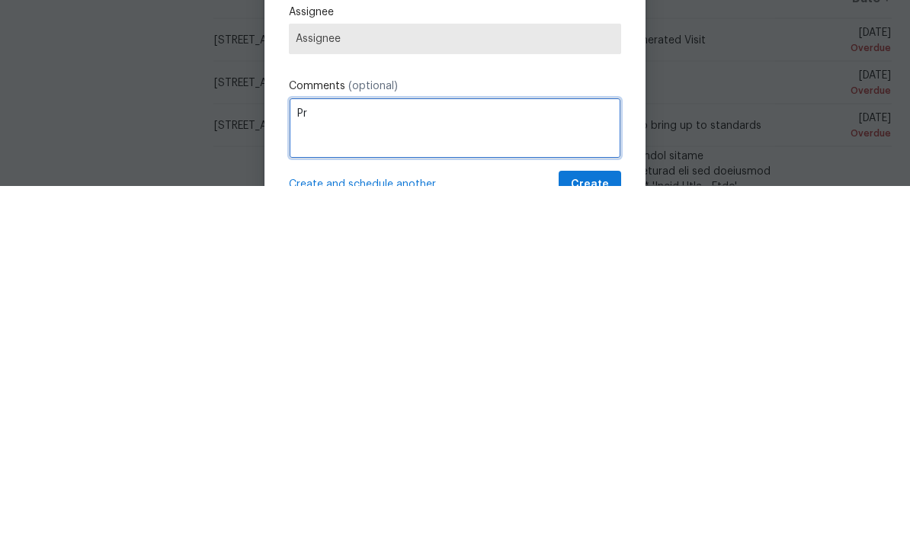
type textarea "P"
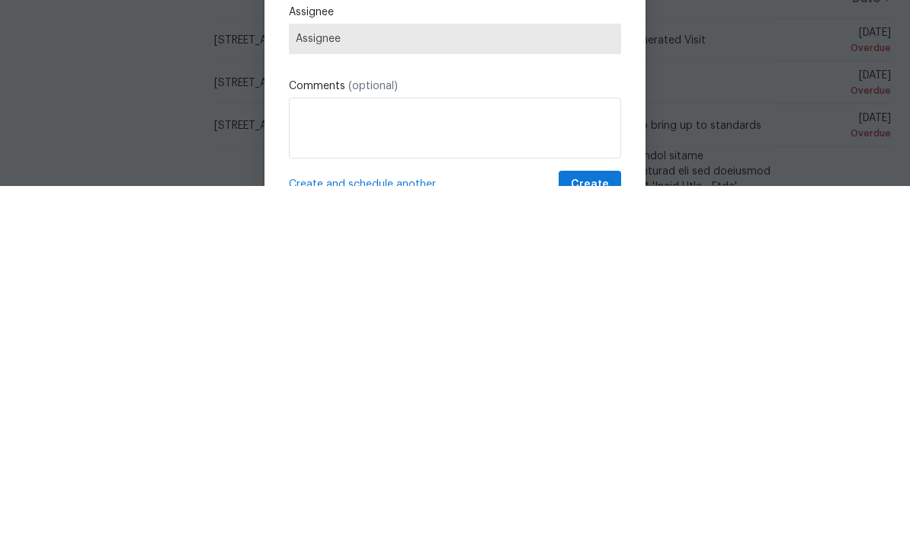
click at [554, 393] on span "Assignee" at bounding box center [455, 399] width 319 height 12
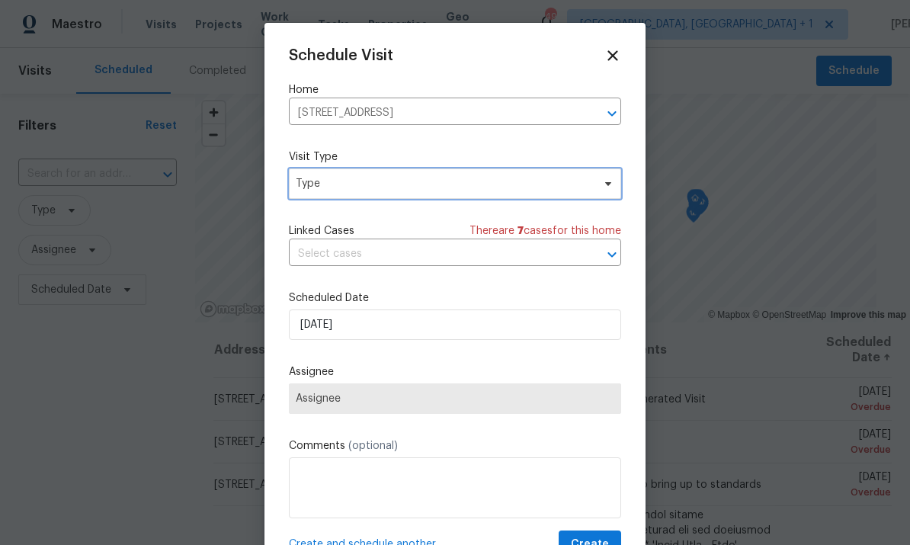
click at [610, 178] on span "Type" at bounding box center [455, 183] width 332 height 30
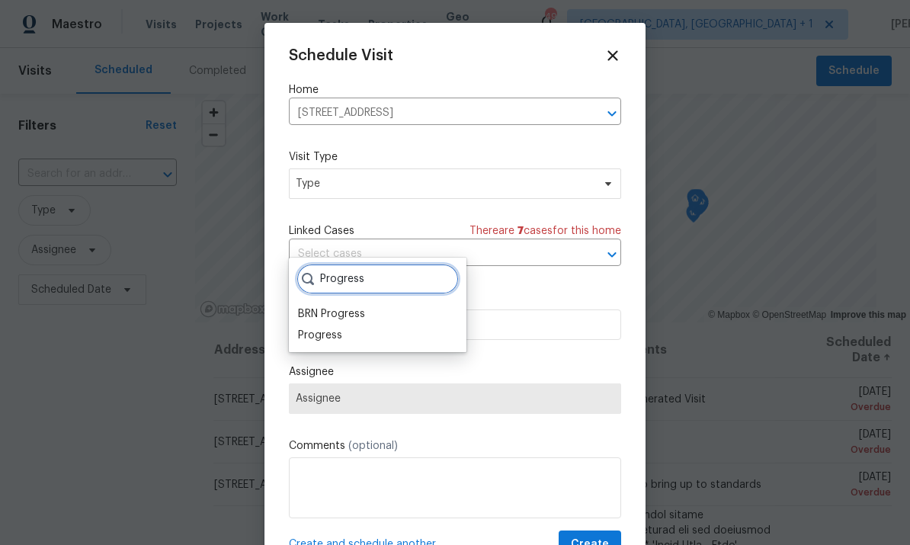
type input "Progress"
click at [332, 328] on div "Progress" at bounding box center [320, 335] width 44 height 15
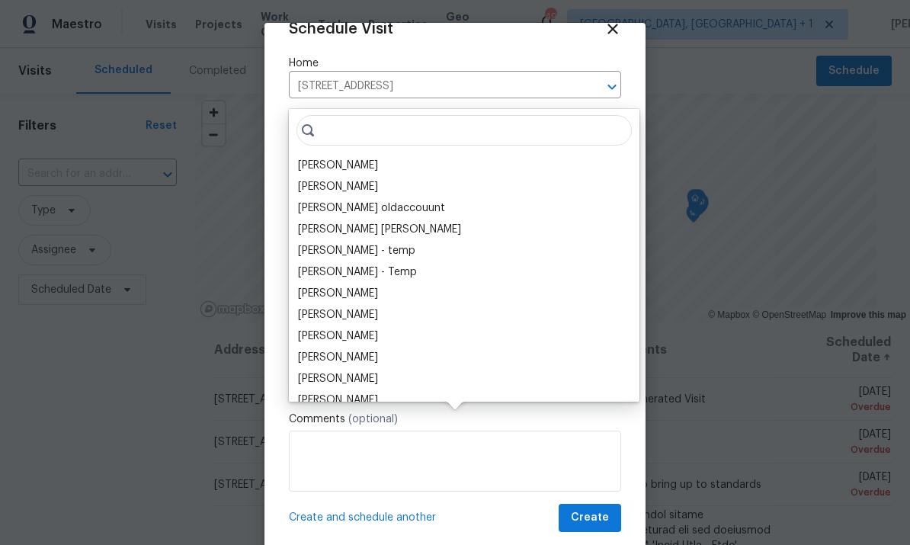
scroll to position [30, 0]
click at [354, 159] on div "[PERSON_NAME]" at bounding box center [338, 166] width 80 height 15
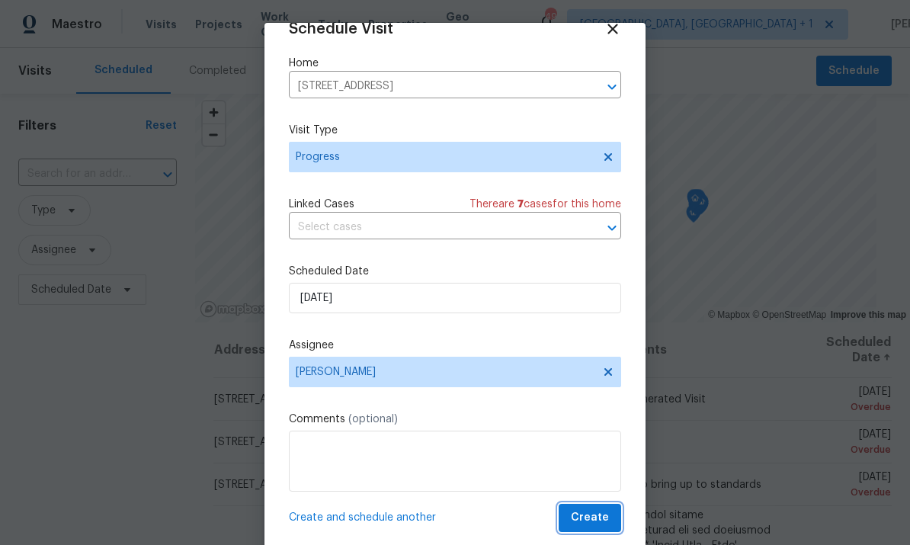
click at [595, 514] on span "Create" at bounding box center [590, 517] width 38 height 19
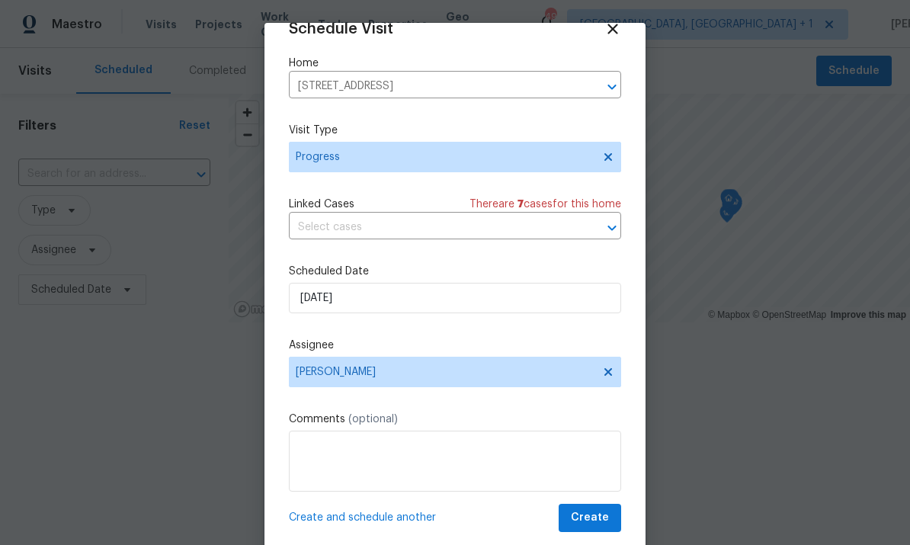
scroll to position [0, 0]
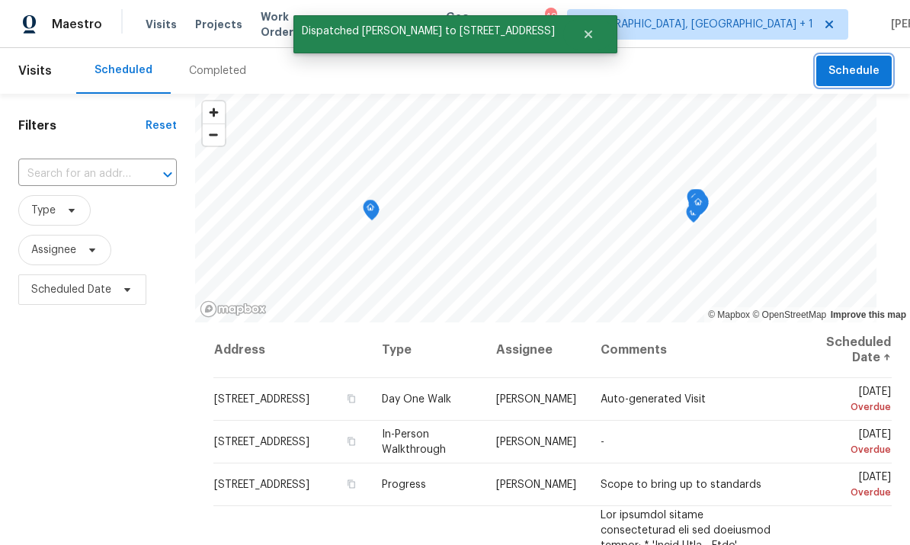
click at [855, 79] on span "Schedule" at bounding box center [853, 71] width 51 height 19
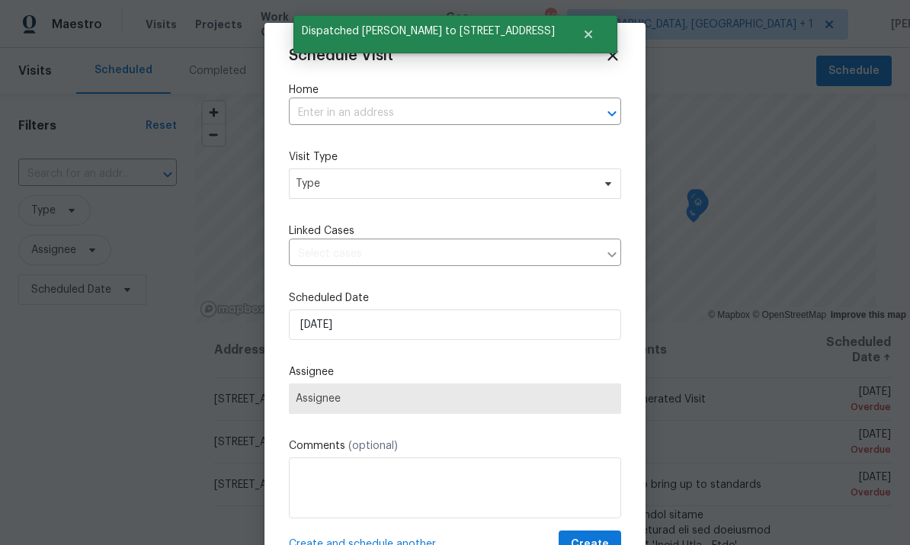
click at [346, 111] on input "text" at bounding box center [434, 113] width 290 height 24
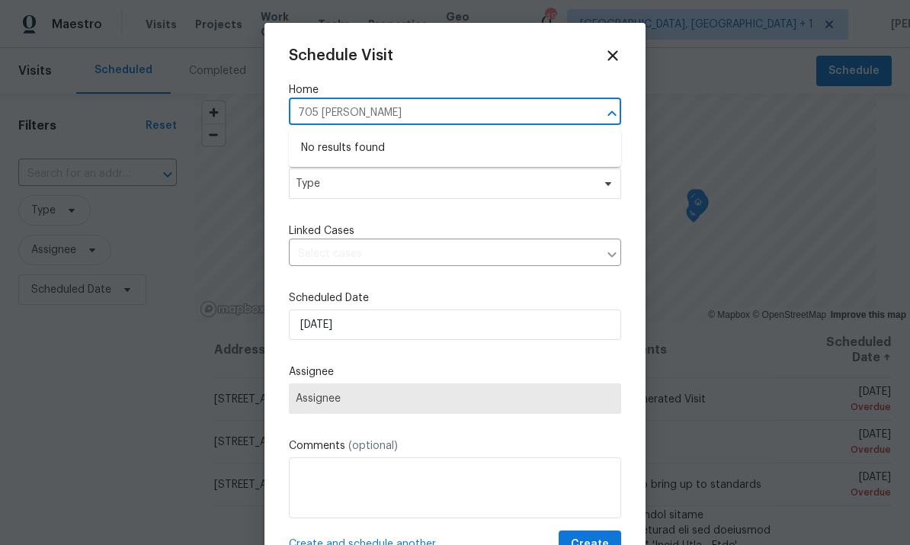
type input "705 [PERSON_NAME]"
click at [480, 142] on li "[STREET_ADDRESS][PERSON_NAME]" at bounding box center [455, 148] width 332 height 25
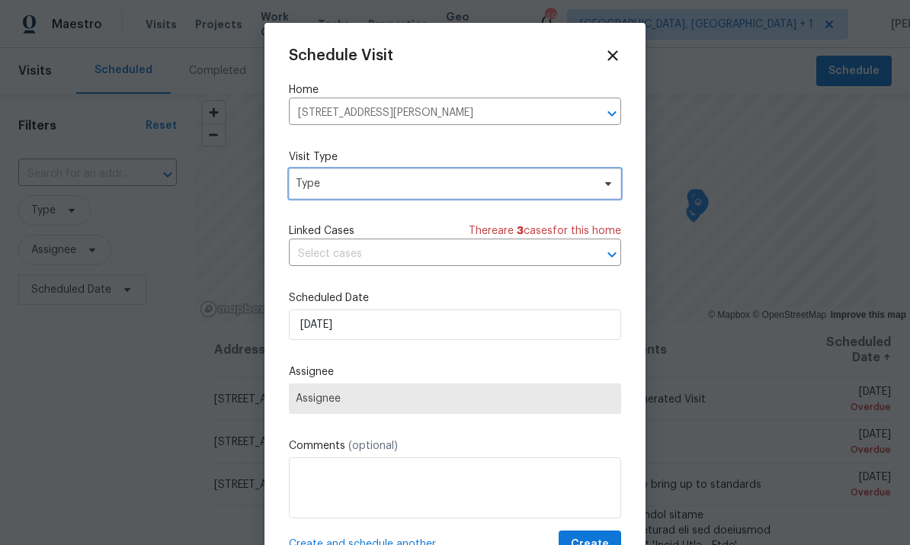
click at [604, 191] on span "Type" at bounding box center [455, 183] width 332 height 30
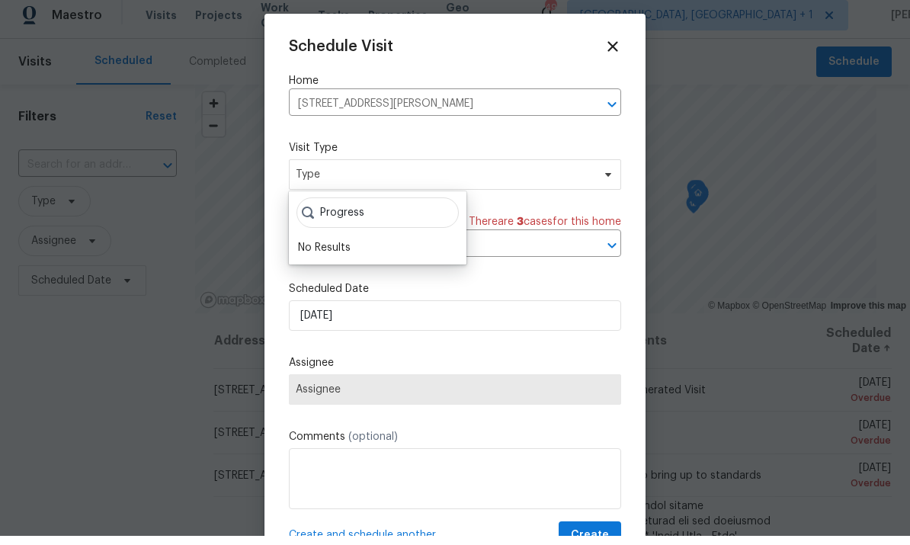
scroll to position [9, 0]
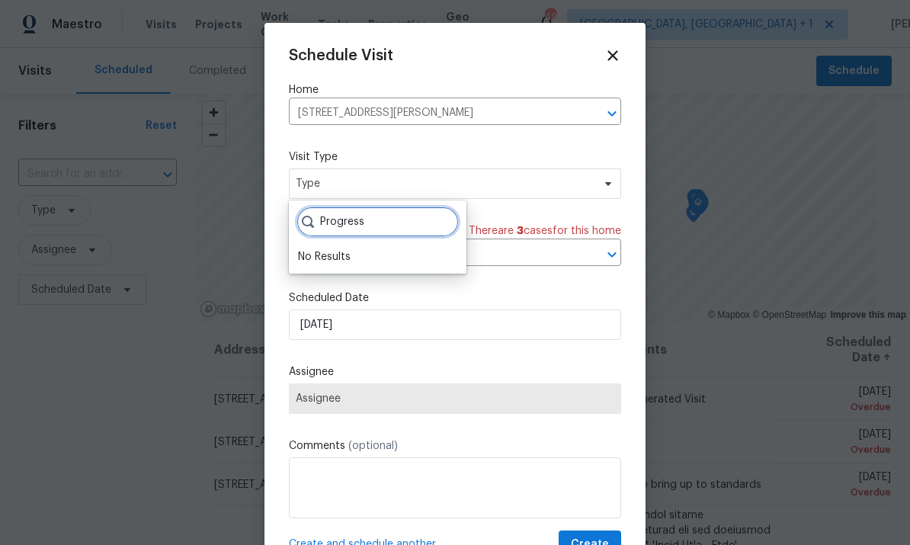
type input "Progress"
click at [351, 259] on div "Progress No Results" at bounding box center [378, 236] width 178 height 73
click at [376, 212] on input "Progress" at bounding box center [377, 222] width 162 height 30
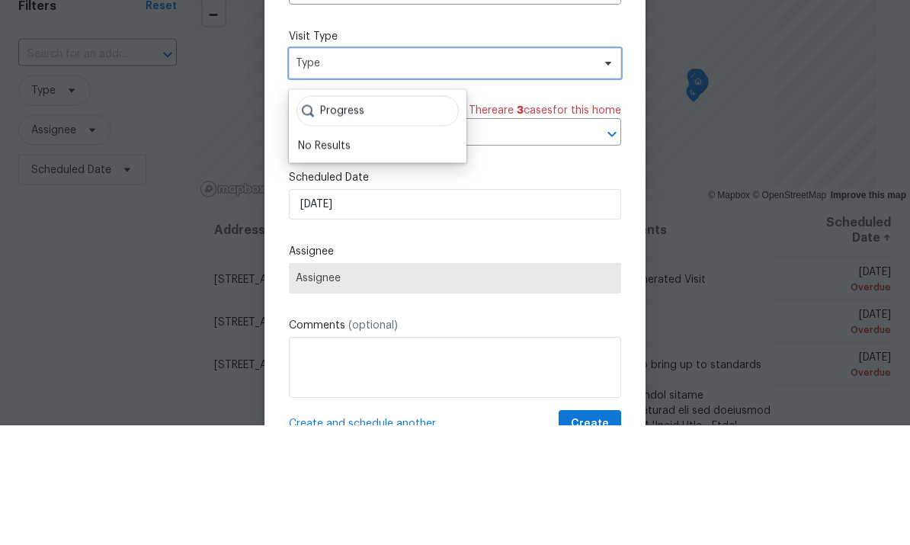
click at [601, 178] on span at bounding box center [606, 184] width 17 height 12
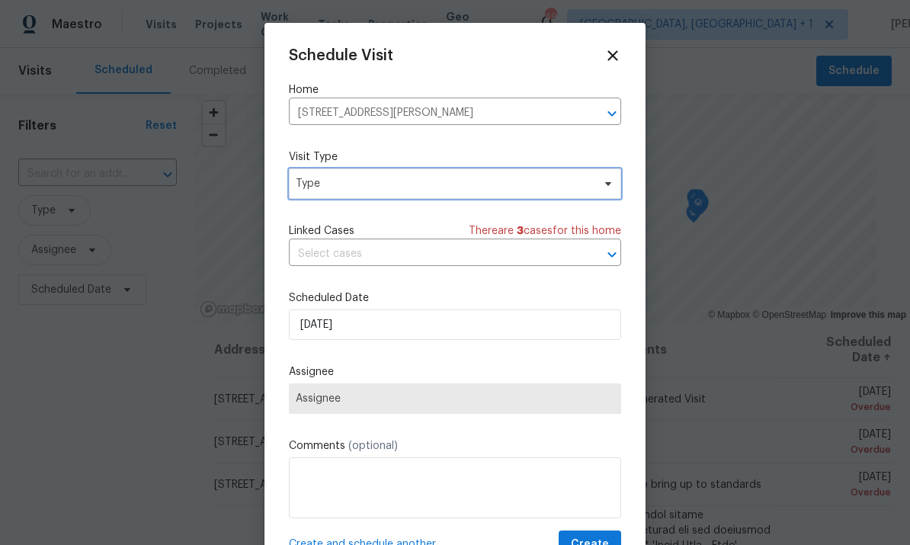
click at [402, 191] on span "Type" at bounding box center [444, 183] width 296 height 15
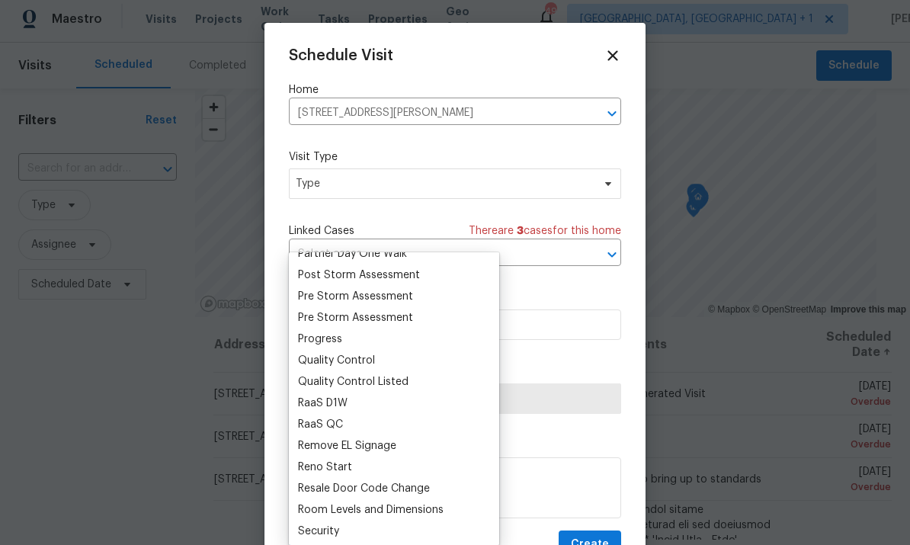
scroll to position [937, 0]
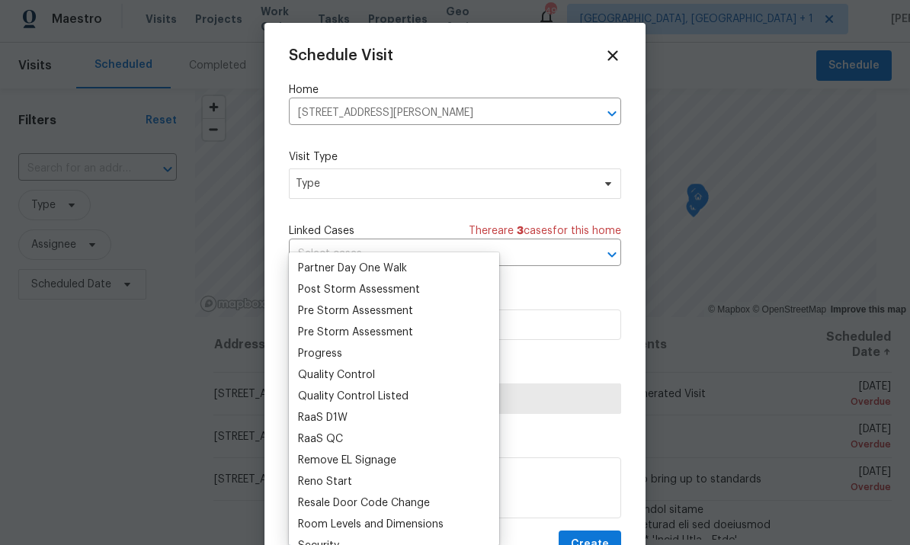
click at [338, 346] on div "Progress" at bounding box center [320, 353] width 44 height 15
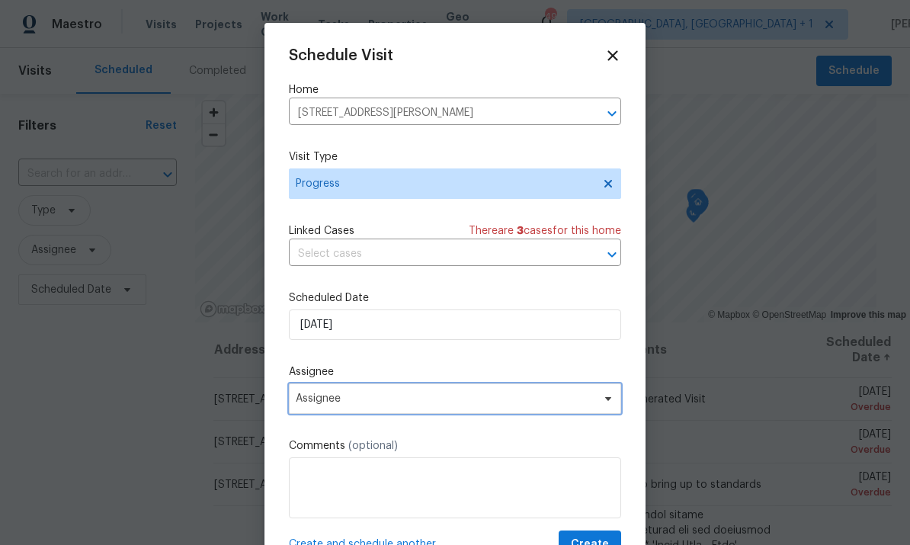
click at [589, 405] on span "Assignee" at bounding box center [445, 399] width 299 height 12
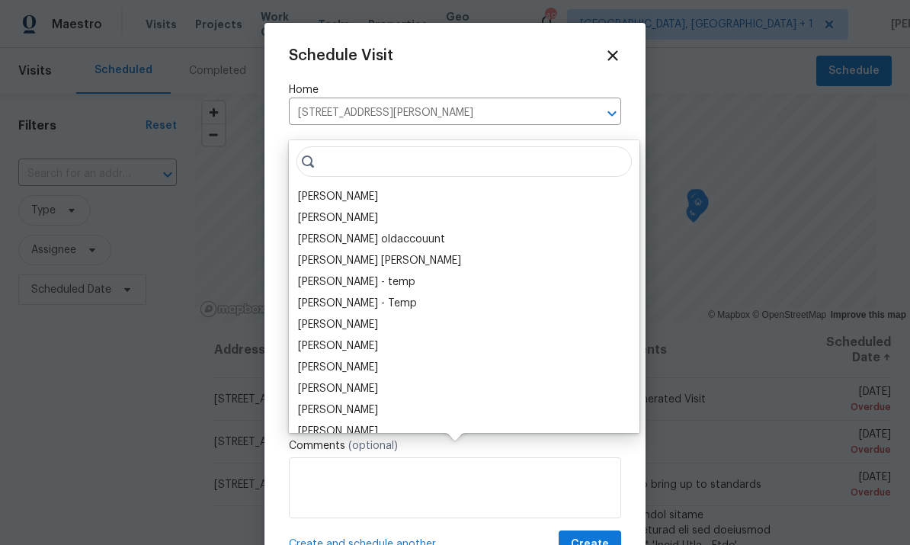
click at [354, 189] on div "[PERSON_NAME]" at bounding box center [338, 196] width 80 height 15
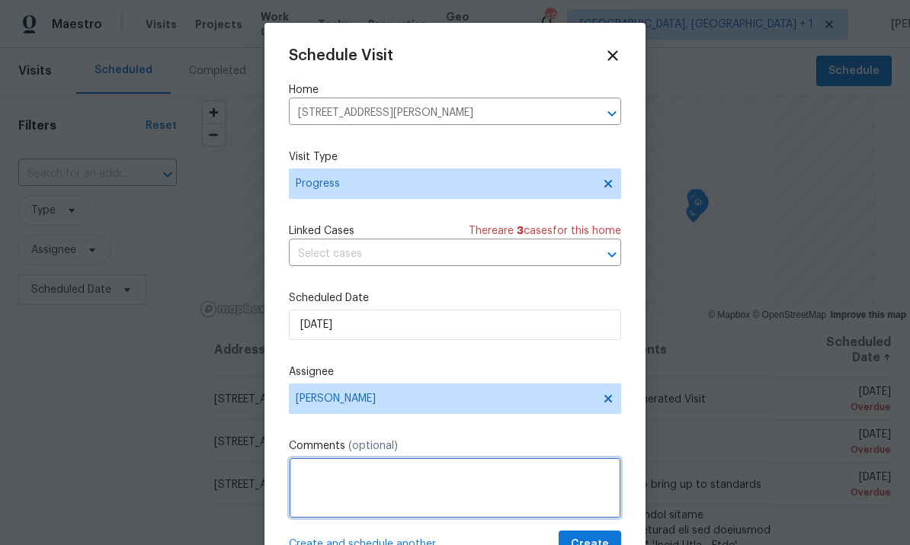
click at [418, 489] on textarea at bounding box center [455, 487] width 332 height 61
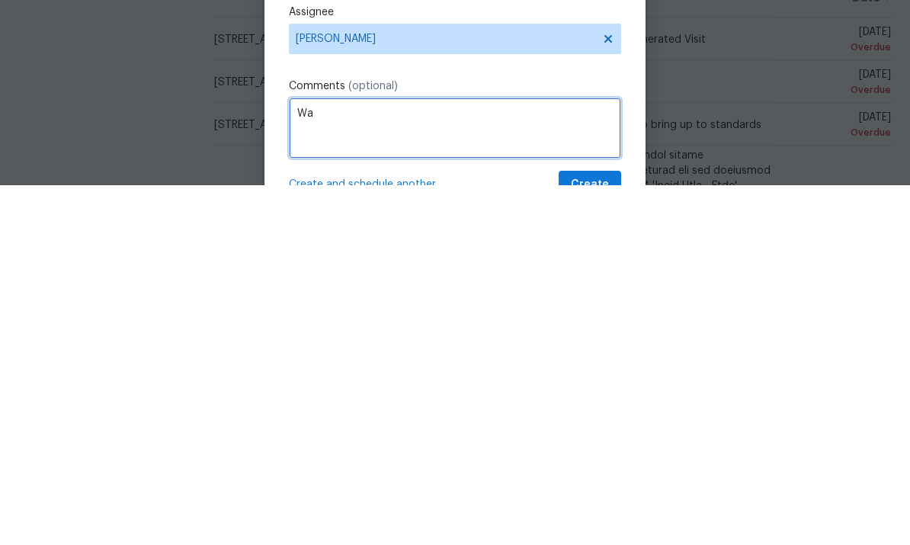
type textarea "W"
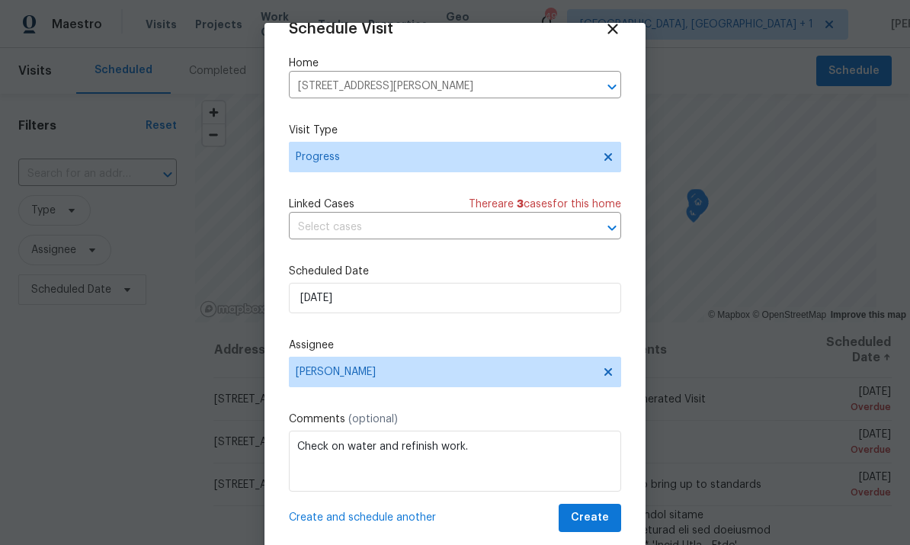
scroll to position [30, 0]
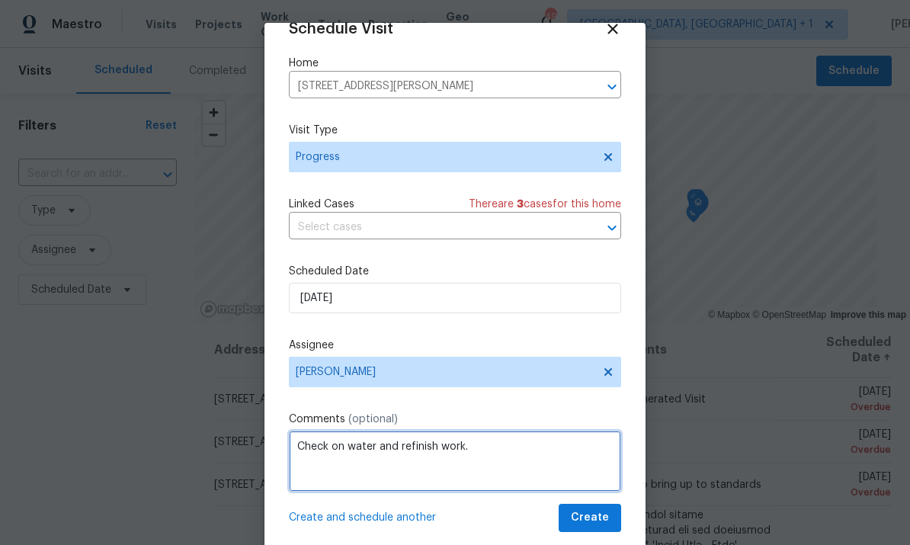
type textarea "Check on water and refinish work."
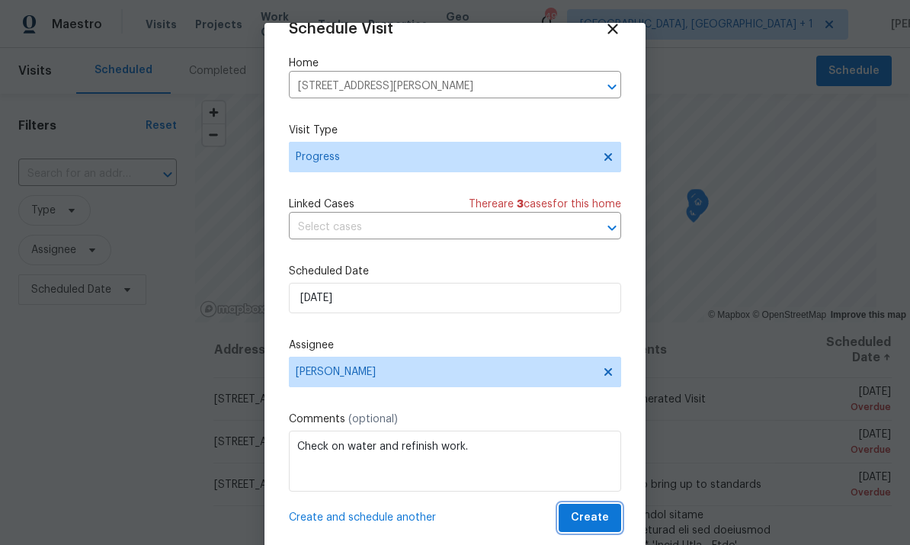
click at [593, 519] on span "Create" at bounding box center [590, 517] width 38 height 19
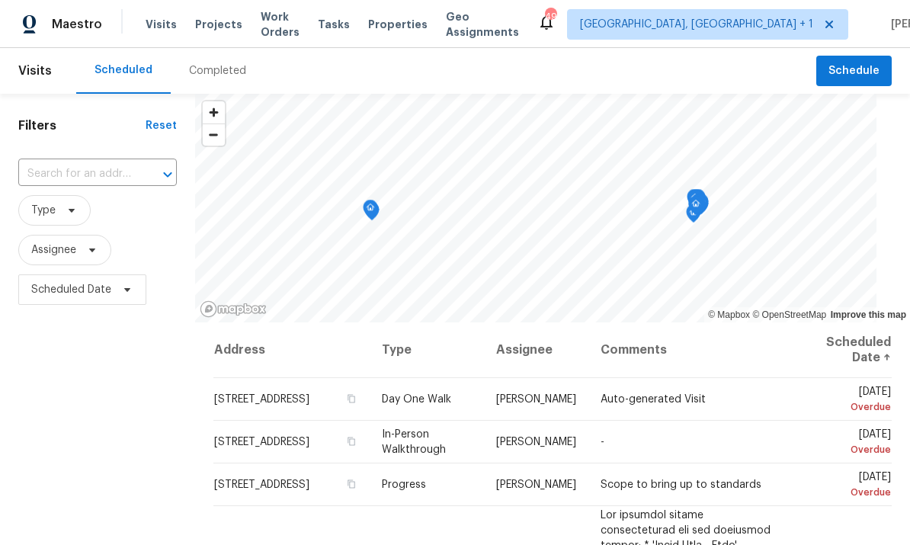
click at [120, 170] on input "text" at bounding box center [76, 174] width 116 height 24
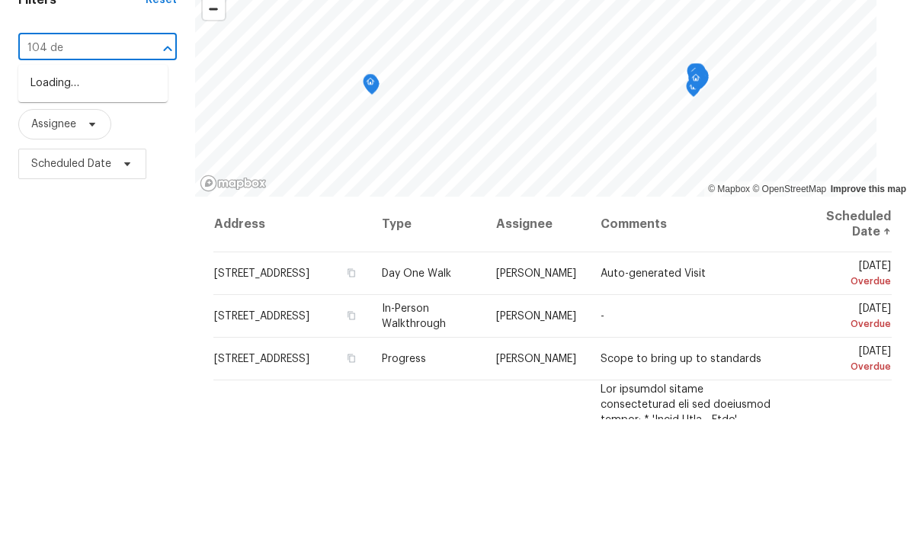
type input "104 dee"
click at [133, 222] on li "104 Deerwalk Ct, Cary, NC 27513" at bounding box center [92, 234] width 149 height 25
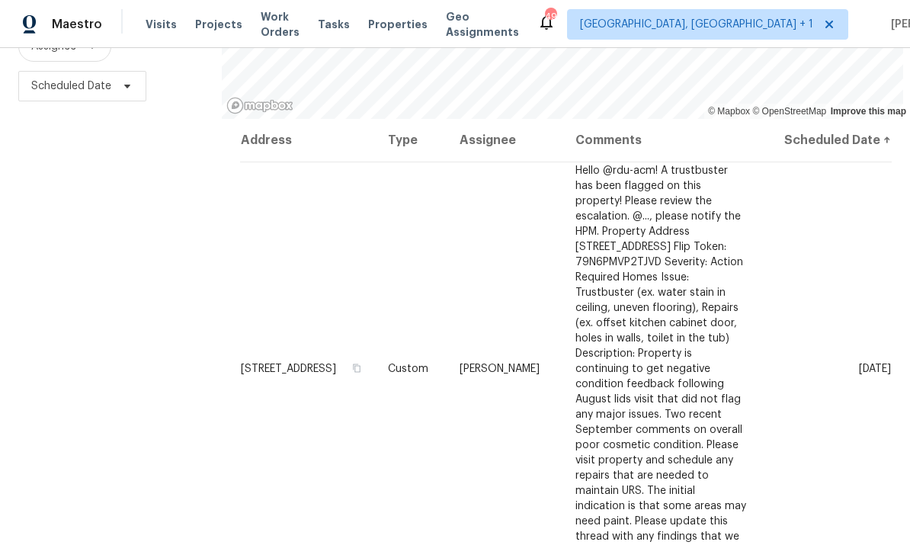
scroll to position [202, 0]
click at [0, 0] on icon at bounding box center [0, 0] width 0 height 0
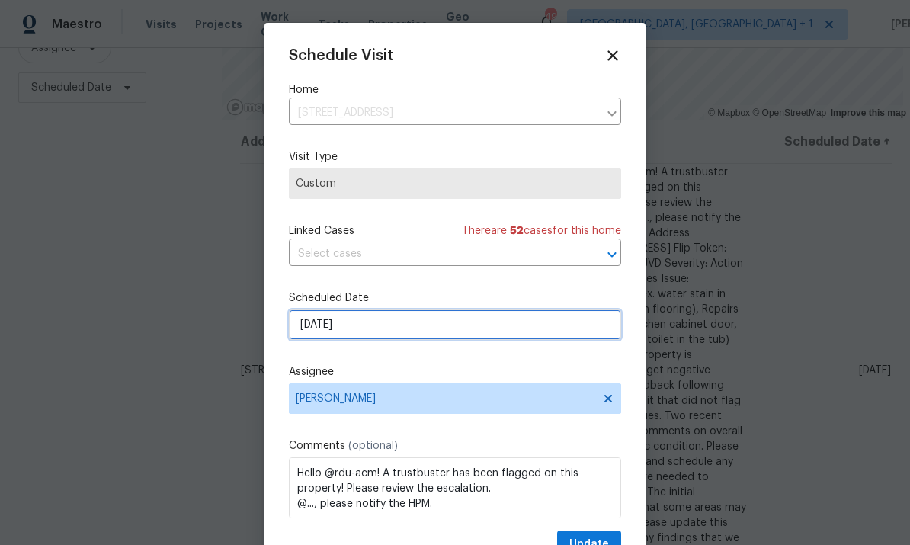
click at [485, 335] on input "9/23/2025" at bounding box center [455, 324] width 332 height 30
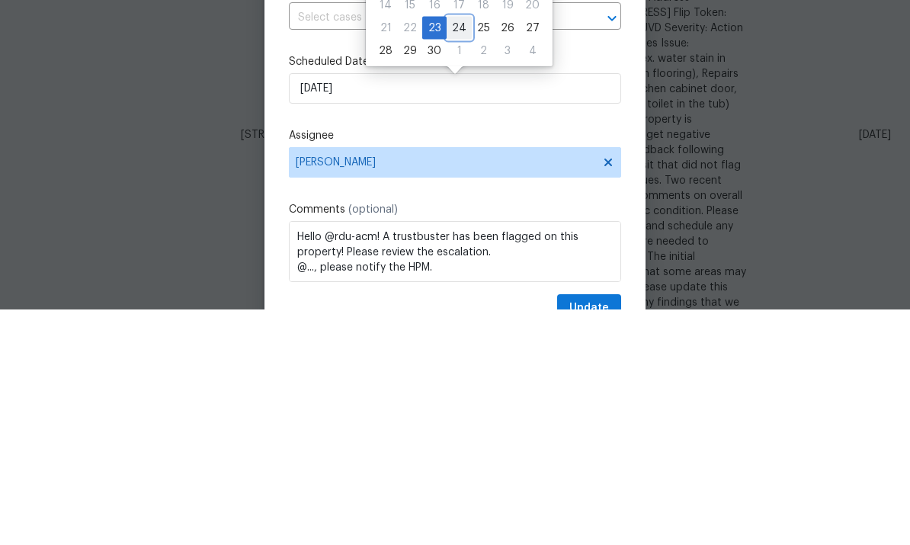
click at [457, 253] on div "24" at bounding box center [459, 263] width 25 height 21
type input "9/24/2025"
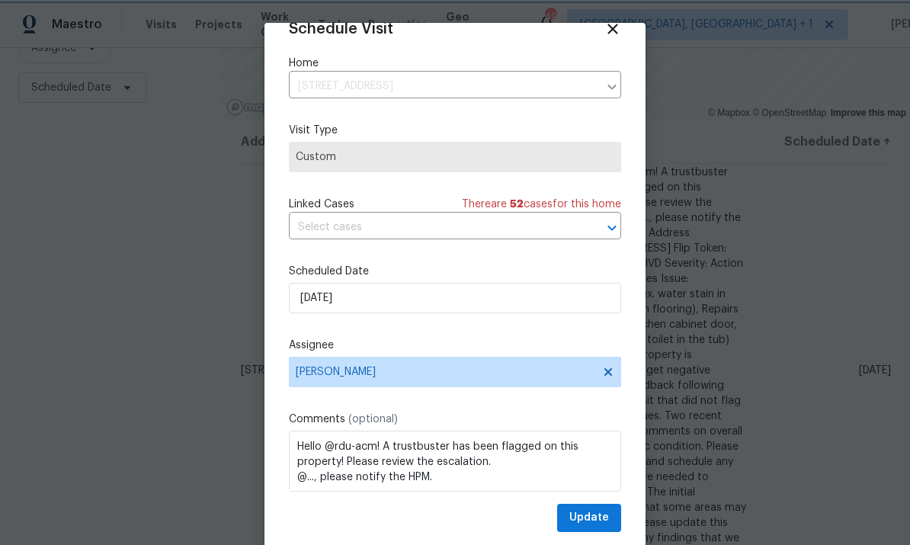
scroll to position [30, 0]
click at [588, 520] on span "Update" at bounding box center [589, 517] width 40 height 19
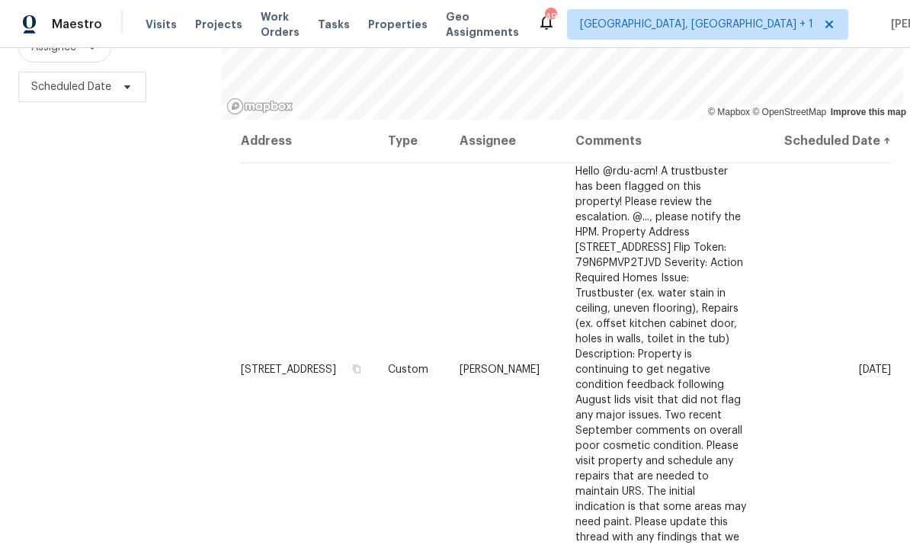
scroll to position [202, 0]
click at [809, 270] on td "Wed, Sep 24" at bounding box center [825, 370] width 133 height 414
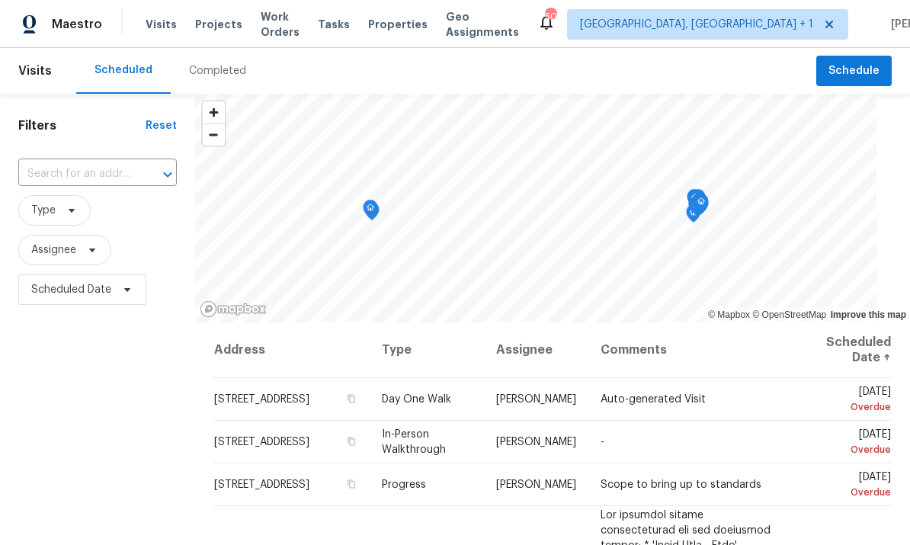
click at [104, 180] on input "text" at bounding box center [76, 174] width 116 height 24
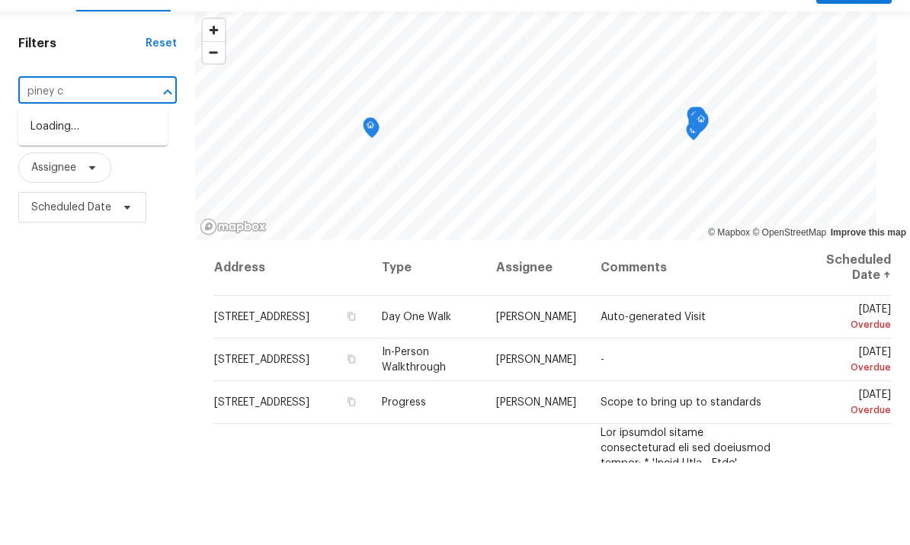
type input "piney ct"
click at [126, 197] on li "[STREET_ADDRESS]" at bounding box center [92, 209] width 149 height 25
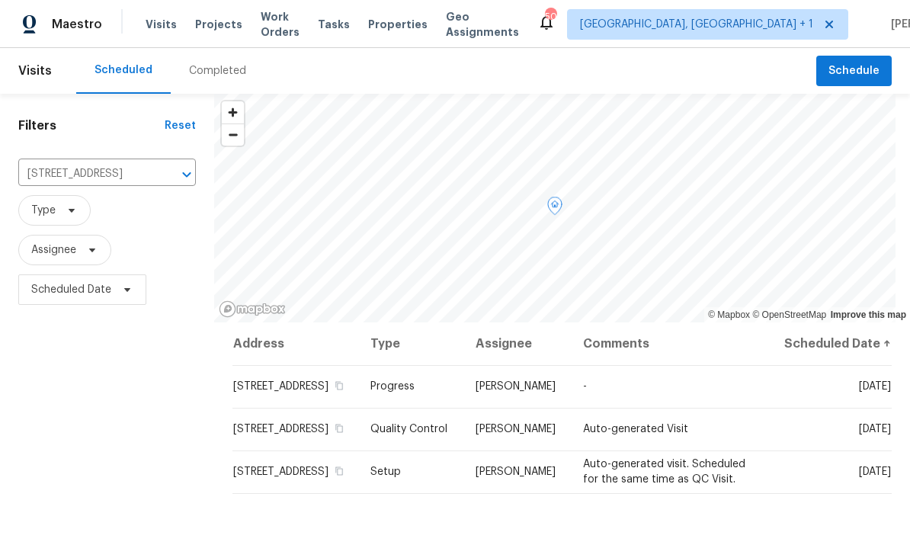
click at [0, 0] on icon at bounding box center [0, 0] width 0 height 0
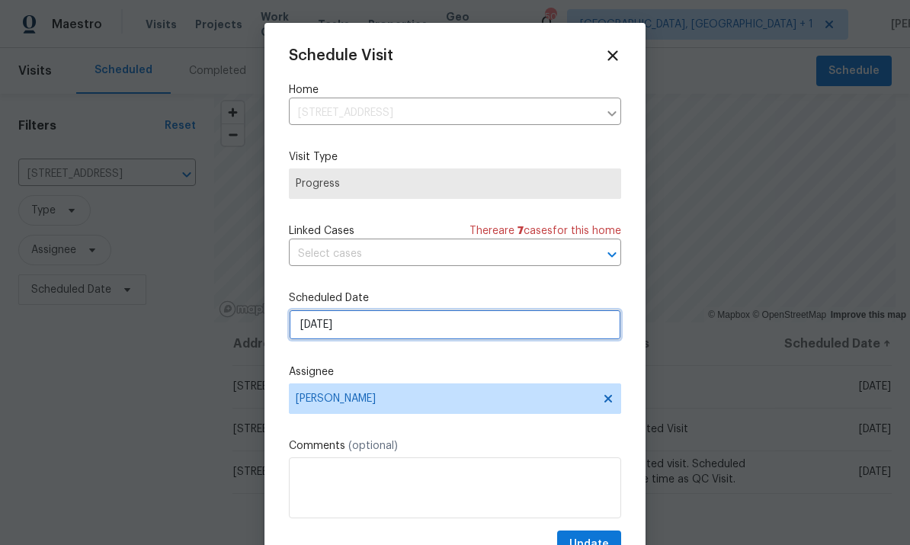
click at [456, 338] on input "[DATE]" at bounding box center [455, 324] width 332 height 30
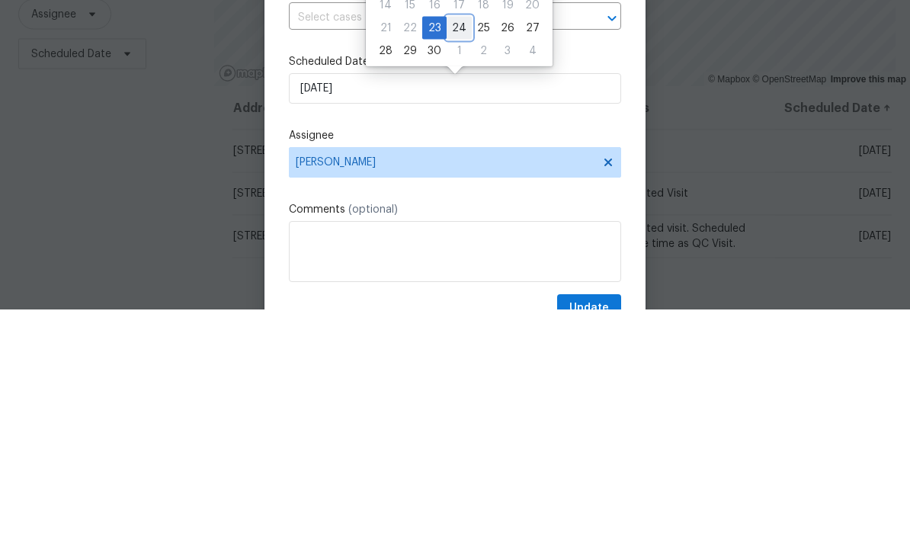
click at [457, 253] on div "24" at bounding box center [459, 263] width 25 height 21
type input "9/24/2025"
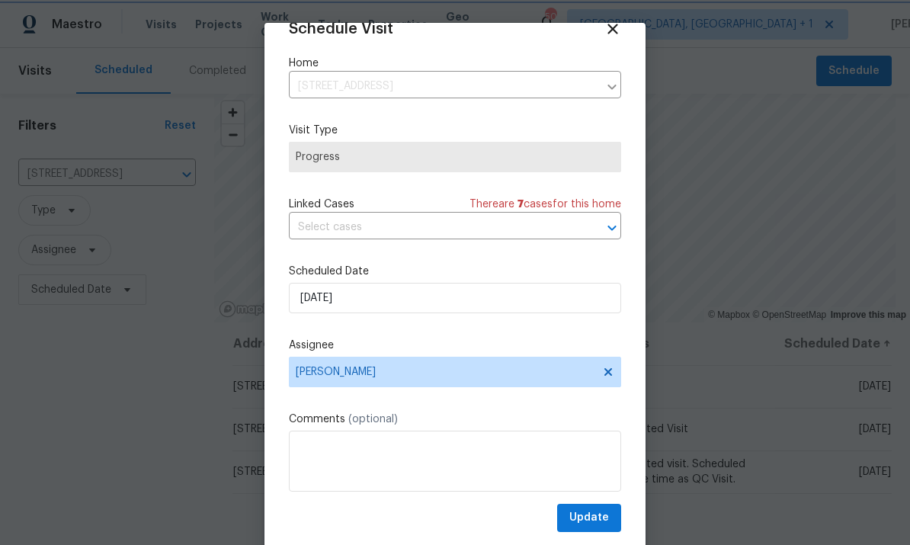
scroll to position [30, 0]
click at [604, 510] on span "Update" at bounding box center [589, 517] width 40 height 19
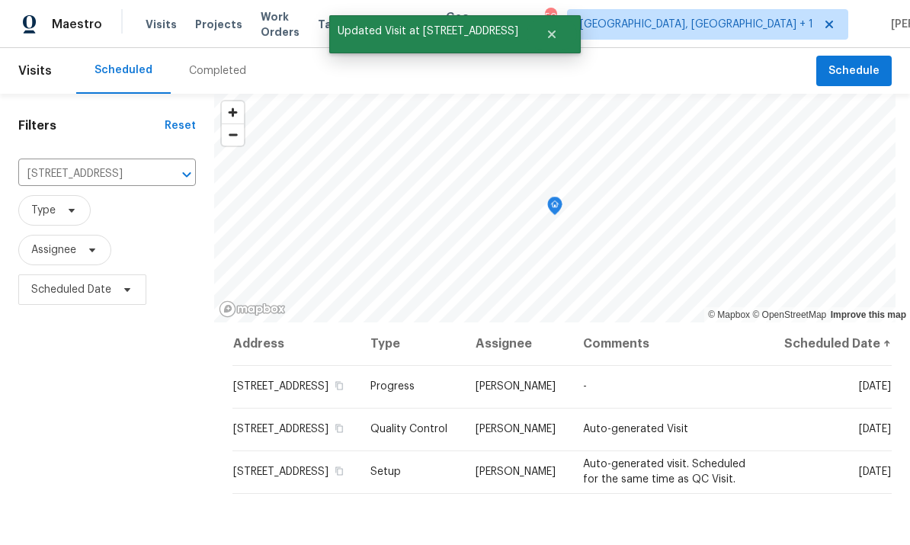
click at [120, 162] on input "2901 Piney Ct, Raleigh, NC 27603" at bounding box center [85, 174] width 135 height 24
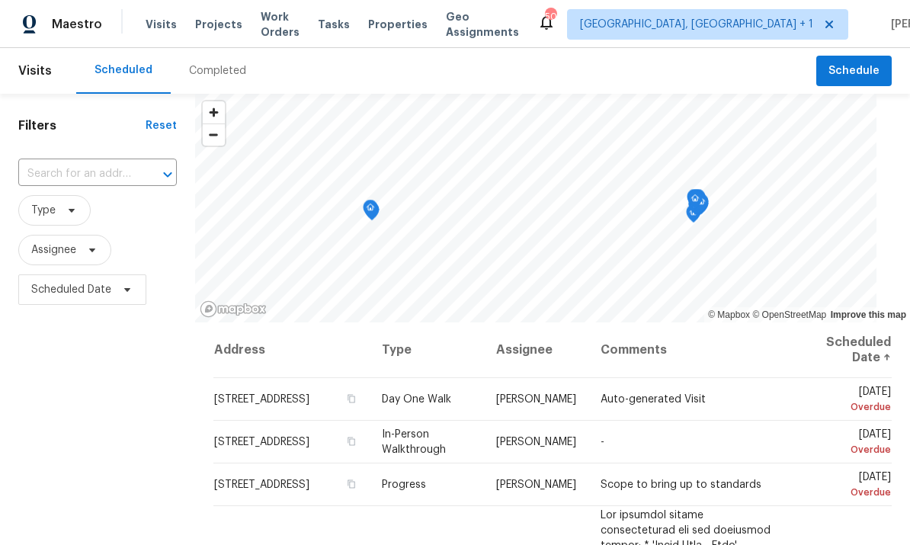
click at [84, 169] on input "text" at bounding box center [76, 174] width 116 height 24
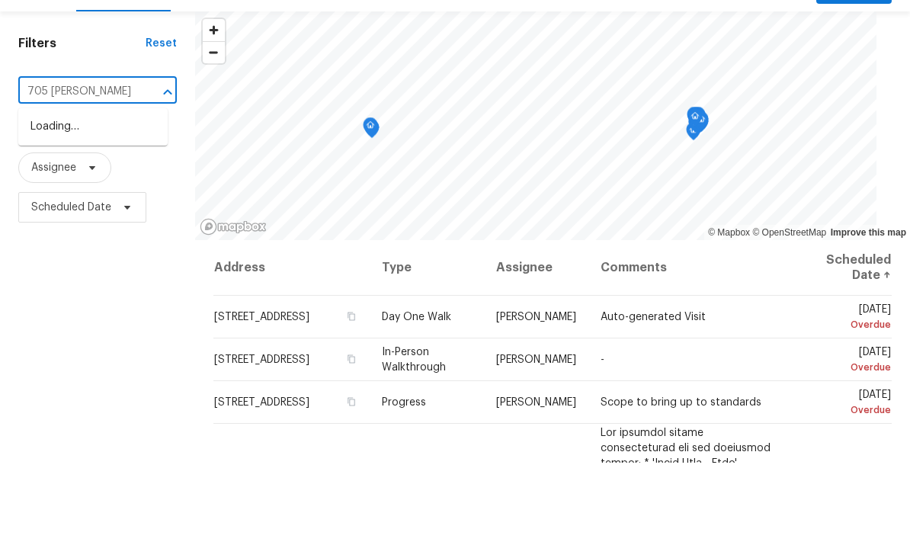
type input "705 Morton"
click at [110, 197] on li "705 Morton Farm Rd, Holly Springs, NC 27540" at bounding box center [92, 217] width 149 height 41
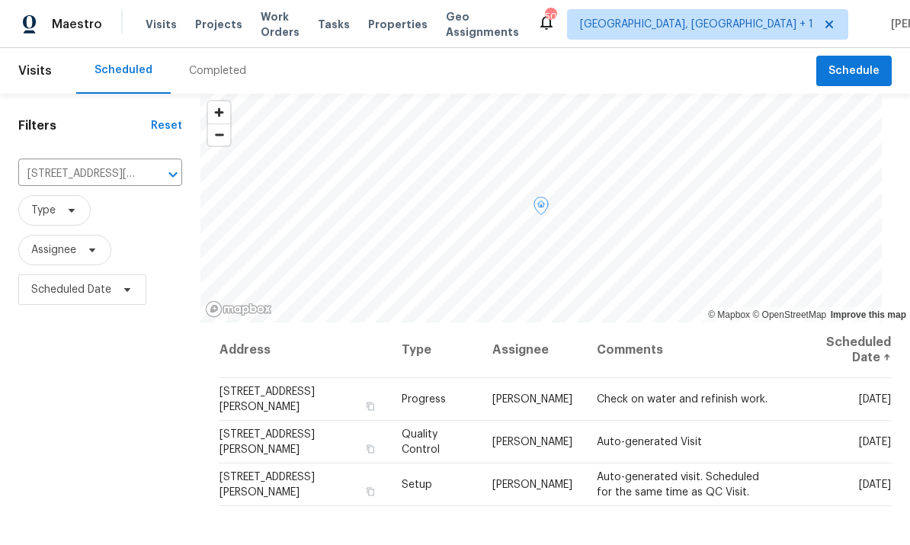
click at [0, 0] on span at bounding box center [0, 0] width 0 height 0
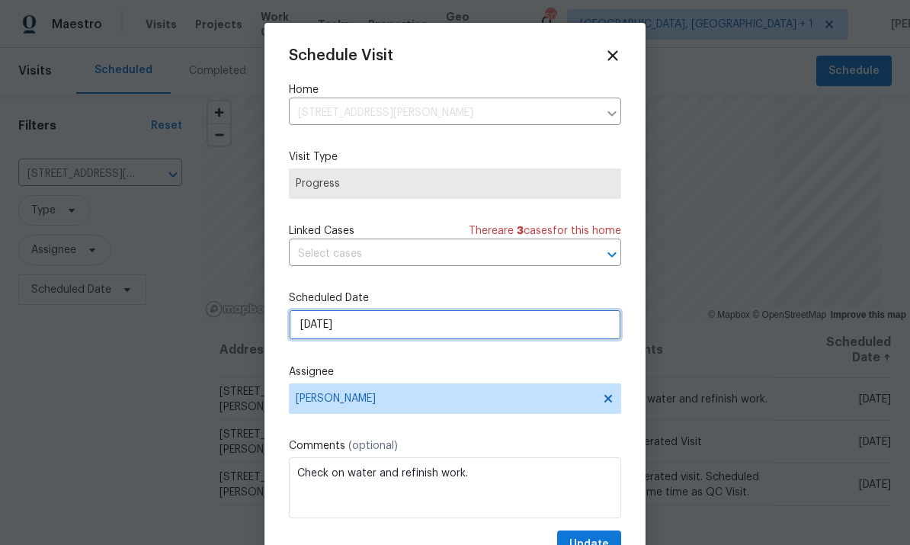
click at [472, 325] on input "9/23/2025" at bounding box center [455, 324] width 332 height 30
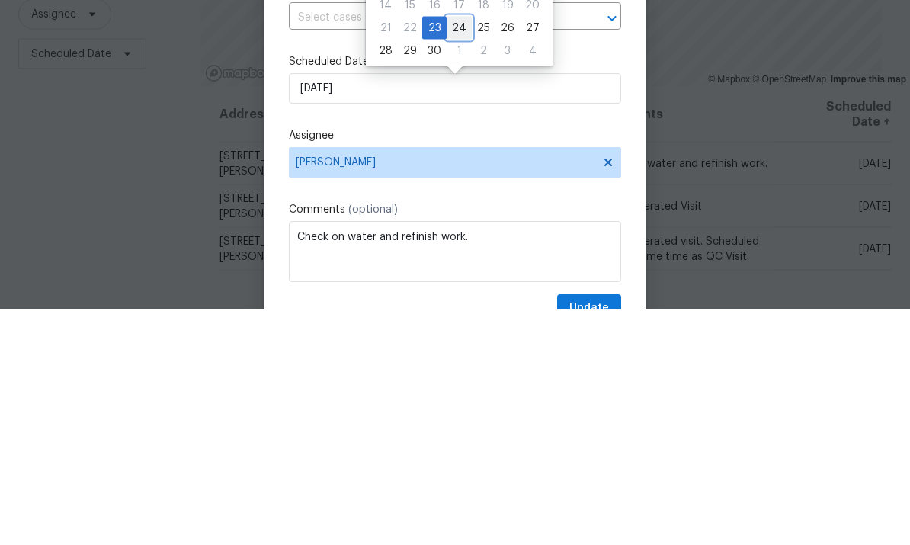
click at [461, 253] on div "24" at bounding box center [459, 263] width 25 height 21
type input "9/24/2025"
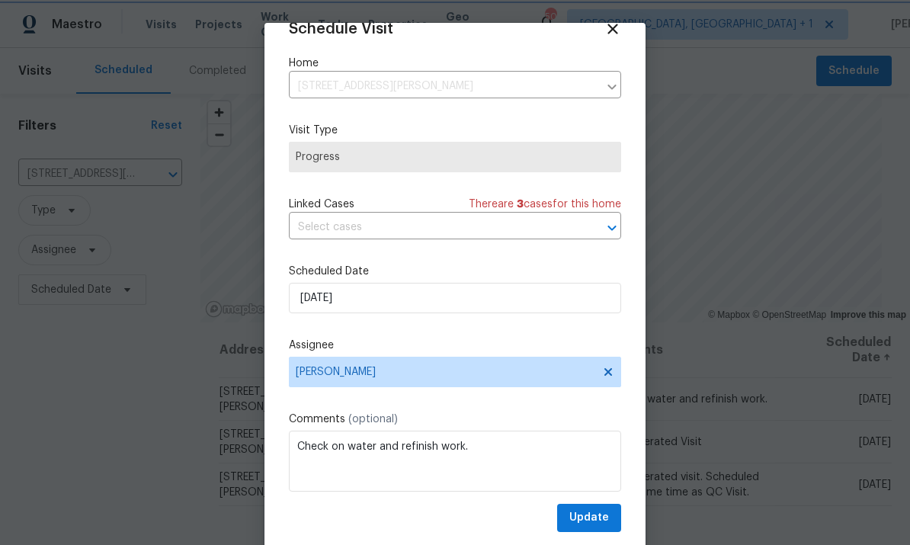
scroll to position [30, 0]
click at [594, 520] on span "Update" at bounding box center [589, 517] width 40 height 19
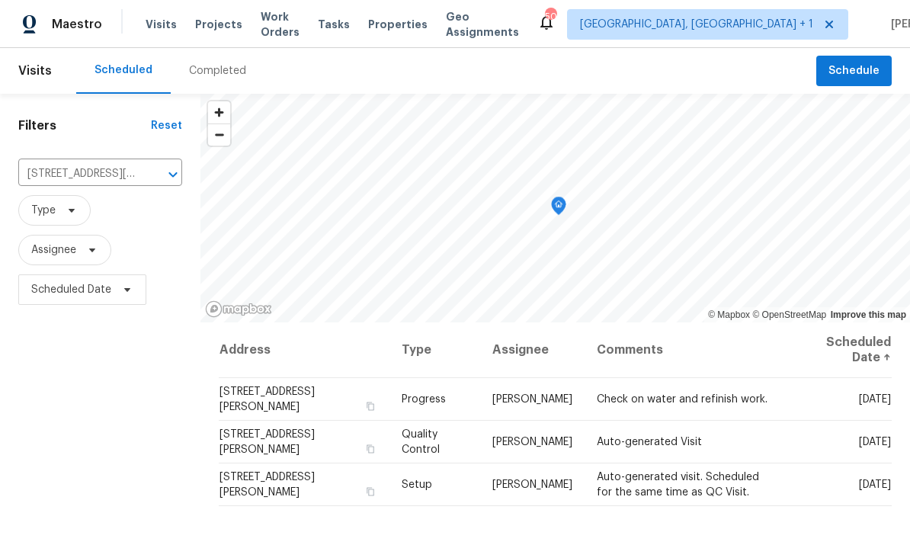
click at [149, 167] on icon "Clear" at bounding box center [153, 174] width 15 height 15
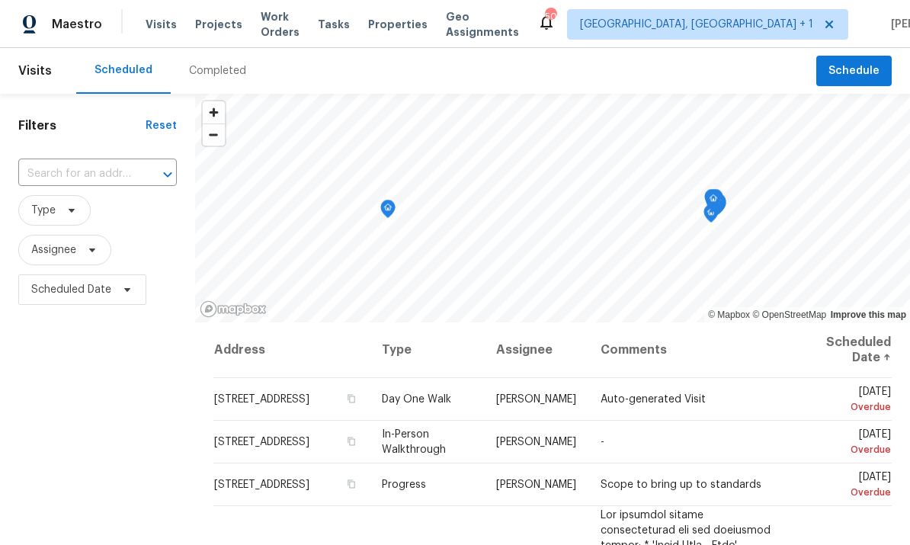
click at [95, 118] on h1 "Filters" at bounding box center [81, 125] width 127 height 15
click at [105, 182] on input "text" at bounding box center [76, 174] width 116 height 24
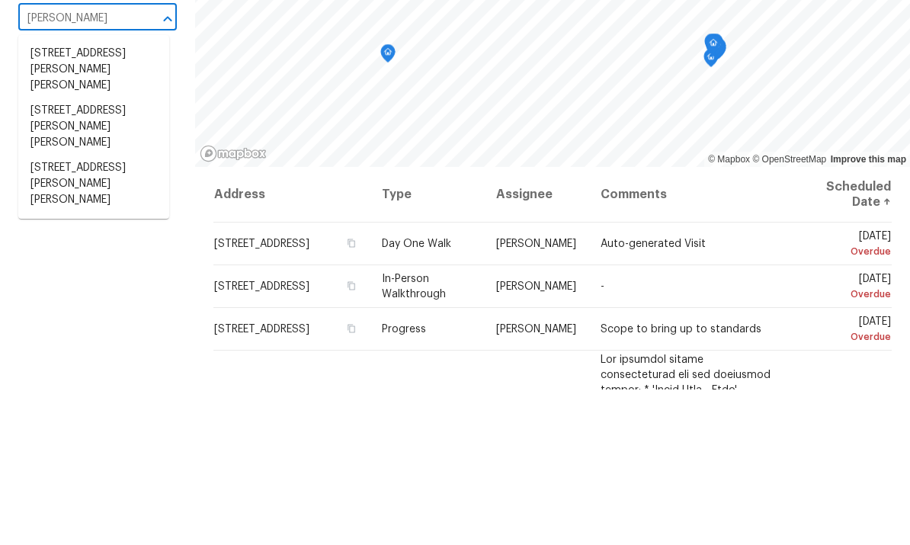
scroll to position [57, 0]
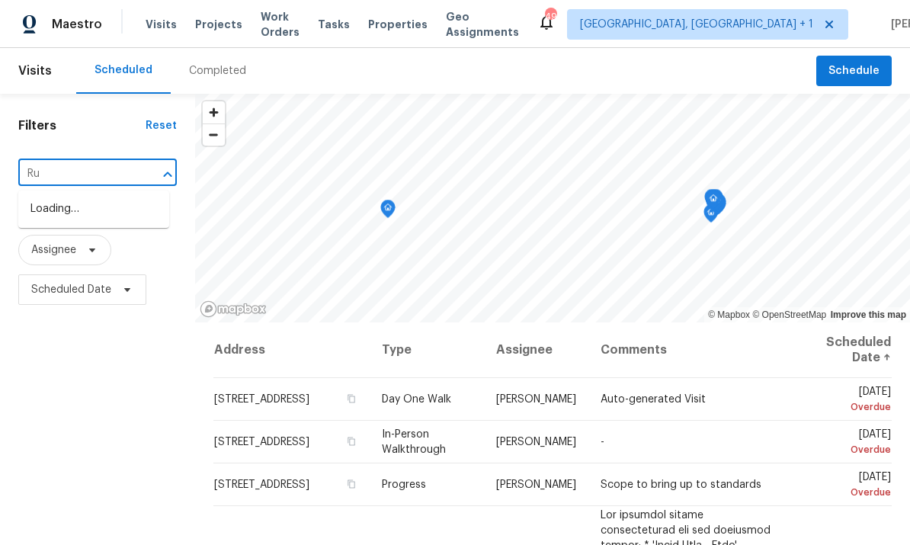
type input "R"
type input "3"
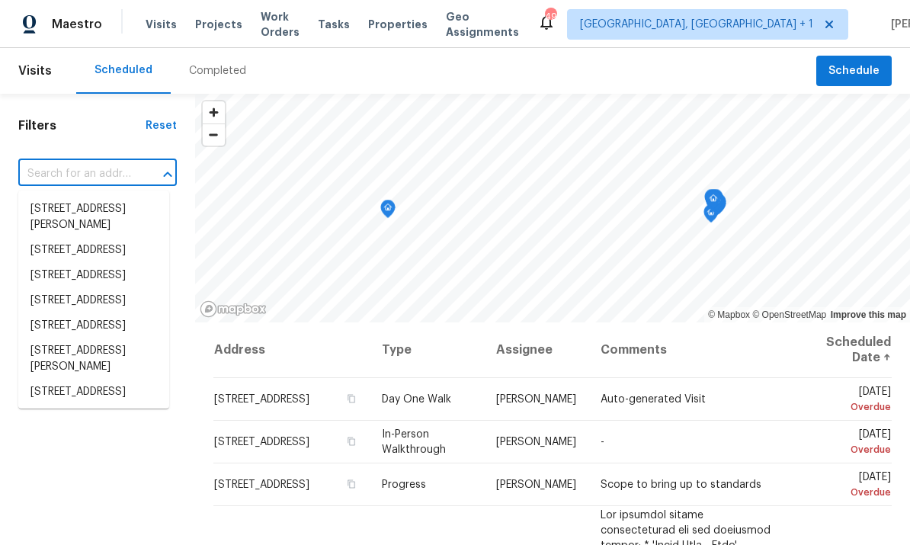
click at [218, 48] on div "Completed" at bounding box center [218, 71] width 94 height 46
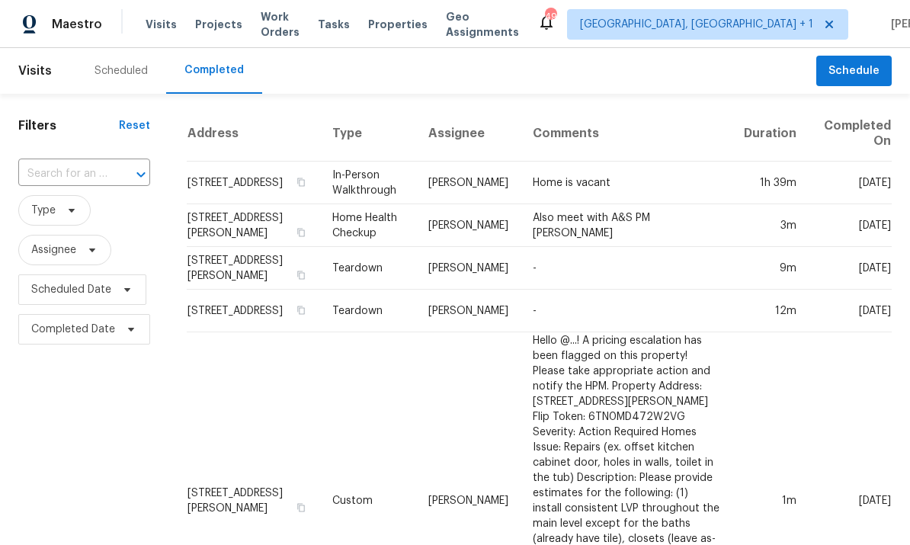
click at [98, 185] on input "text" at bounding box center [62, 174] width 89 height 24
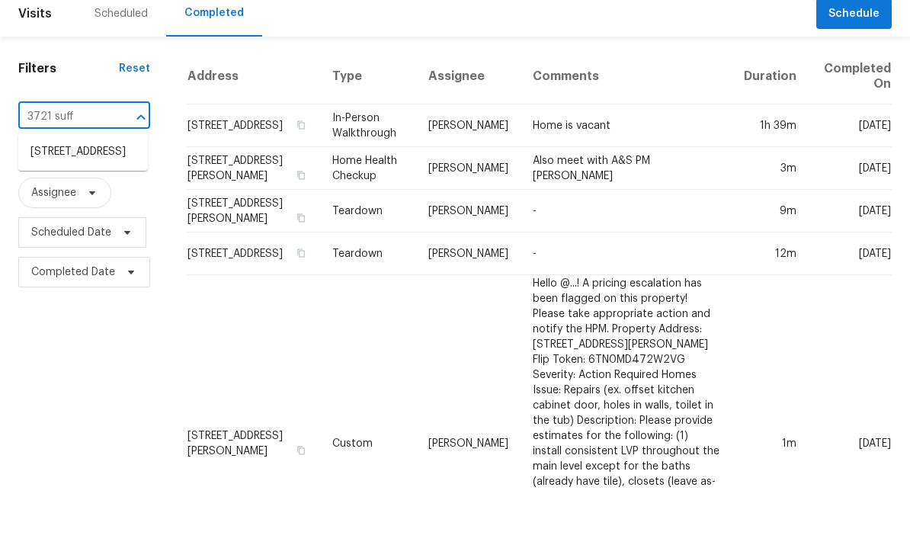
scroll to position [57, 0]
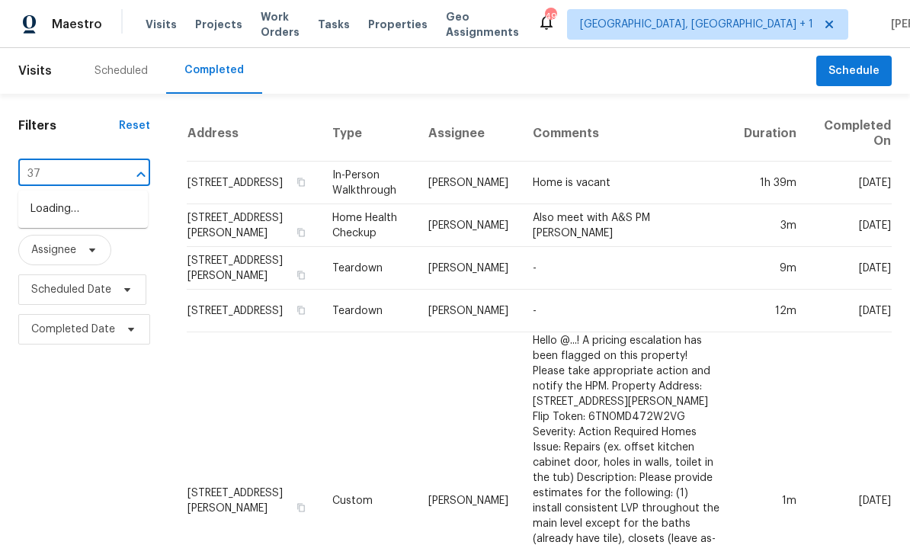
type input "3"
type input "100 water"
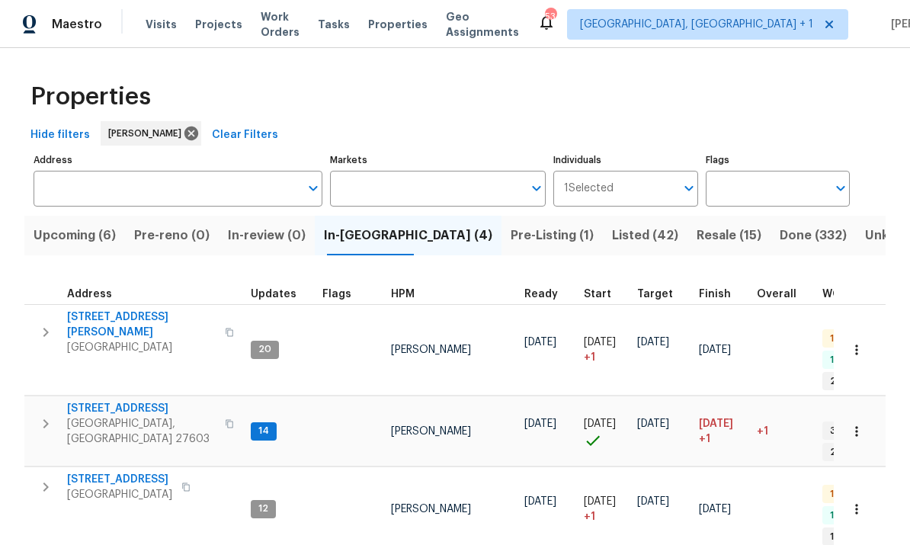
scroll to position [12, 0]
